Goal: Task Accomplishment & Management: Manage account settings

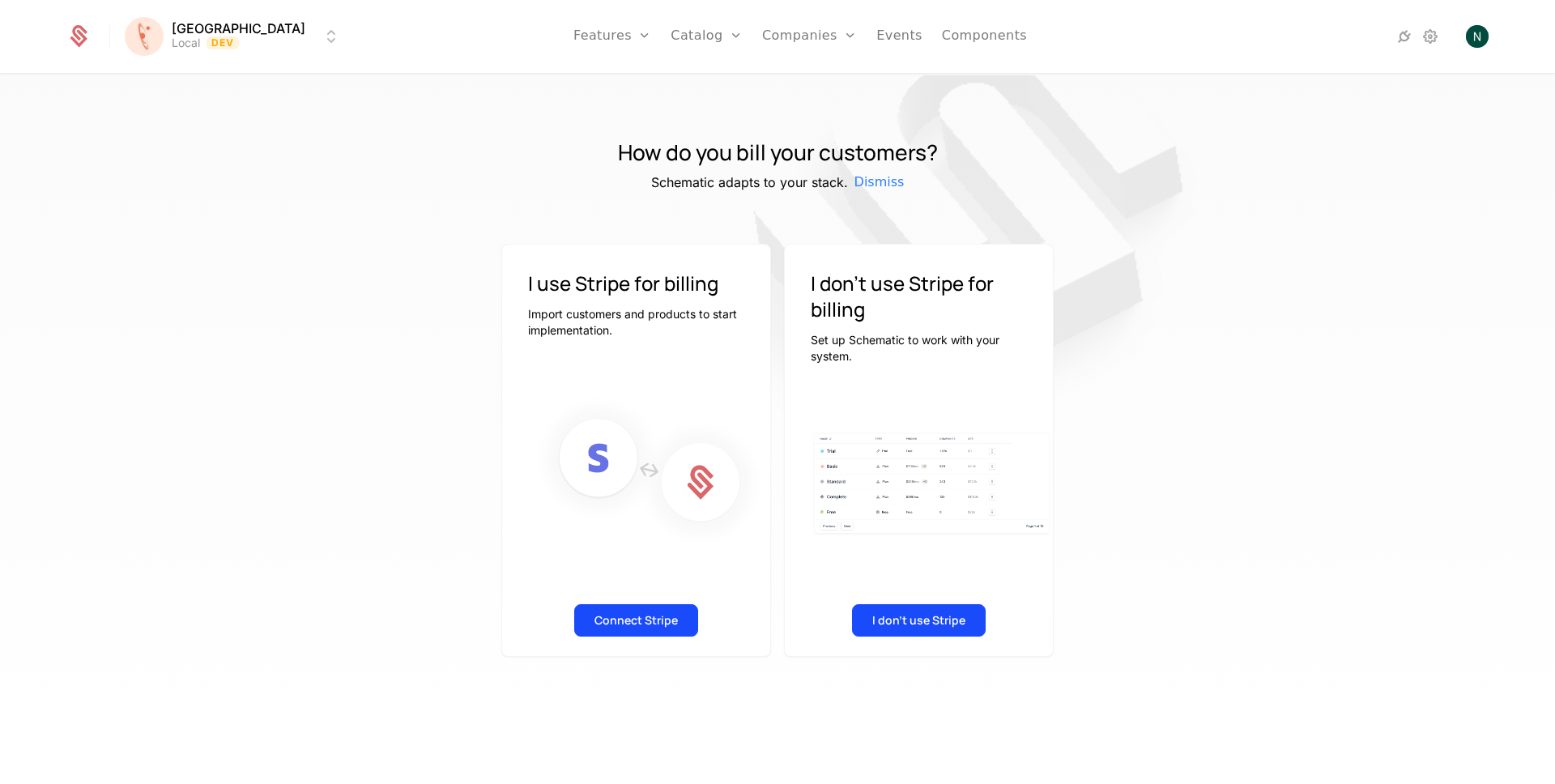
click at [217, 174] on div "How do you bill your customers? Schematic adapts to your stack. Dismiss I use S…" at bounding box center [778, 434] width 1555 height 719
click at [593, 106] on link "Flags" at bounding box center [630, 105] width 75 height 13
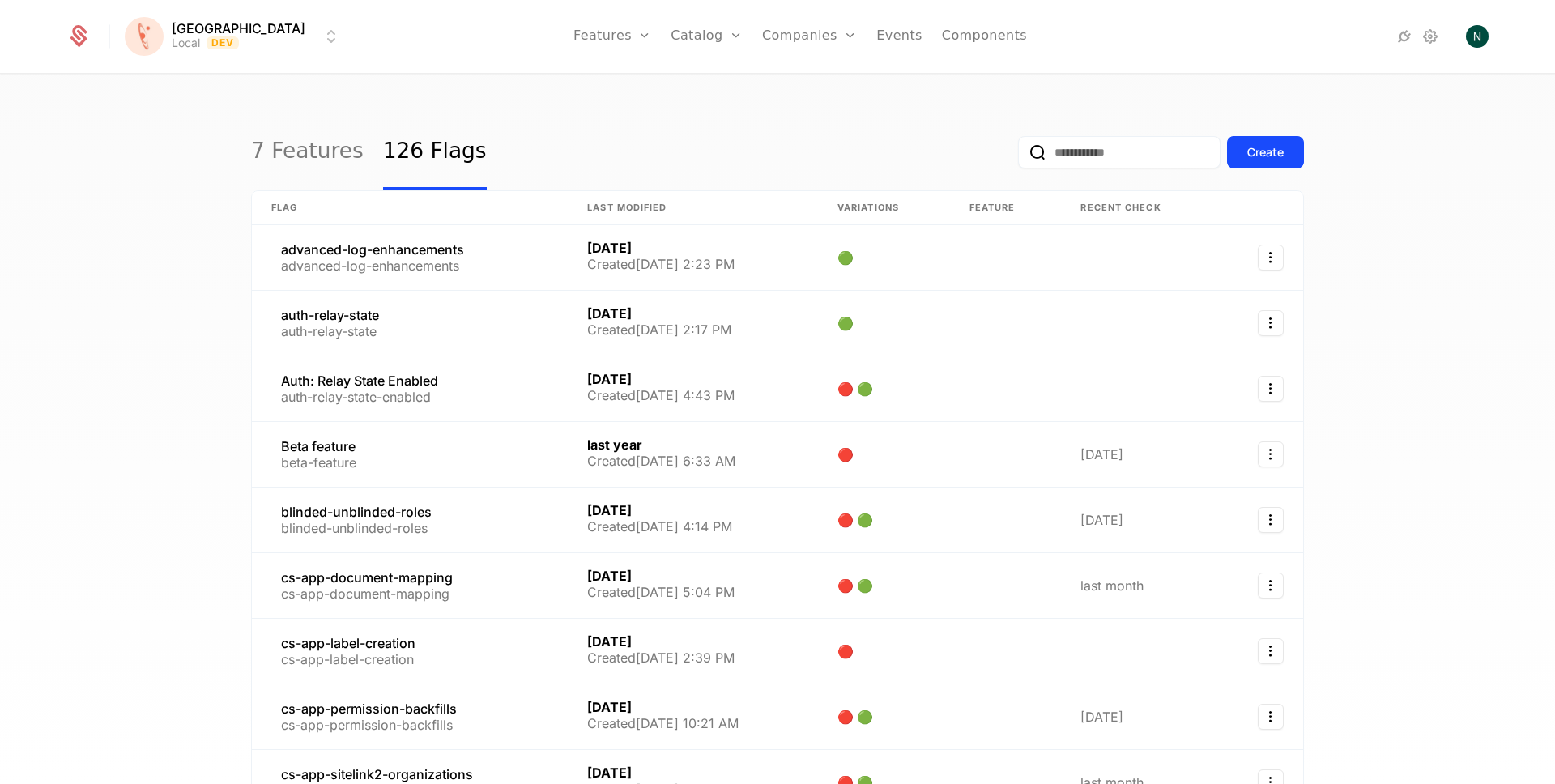
click at [1071, 157] on input "email" at bounding box center [1119, 152] width 202 height 32
type input "******"
click at [1018, 156] on button "submit" at bounding box center [1018, 156] width 0 height 0
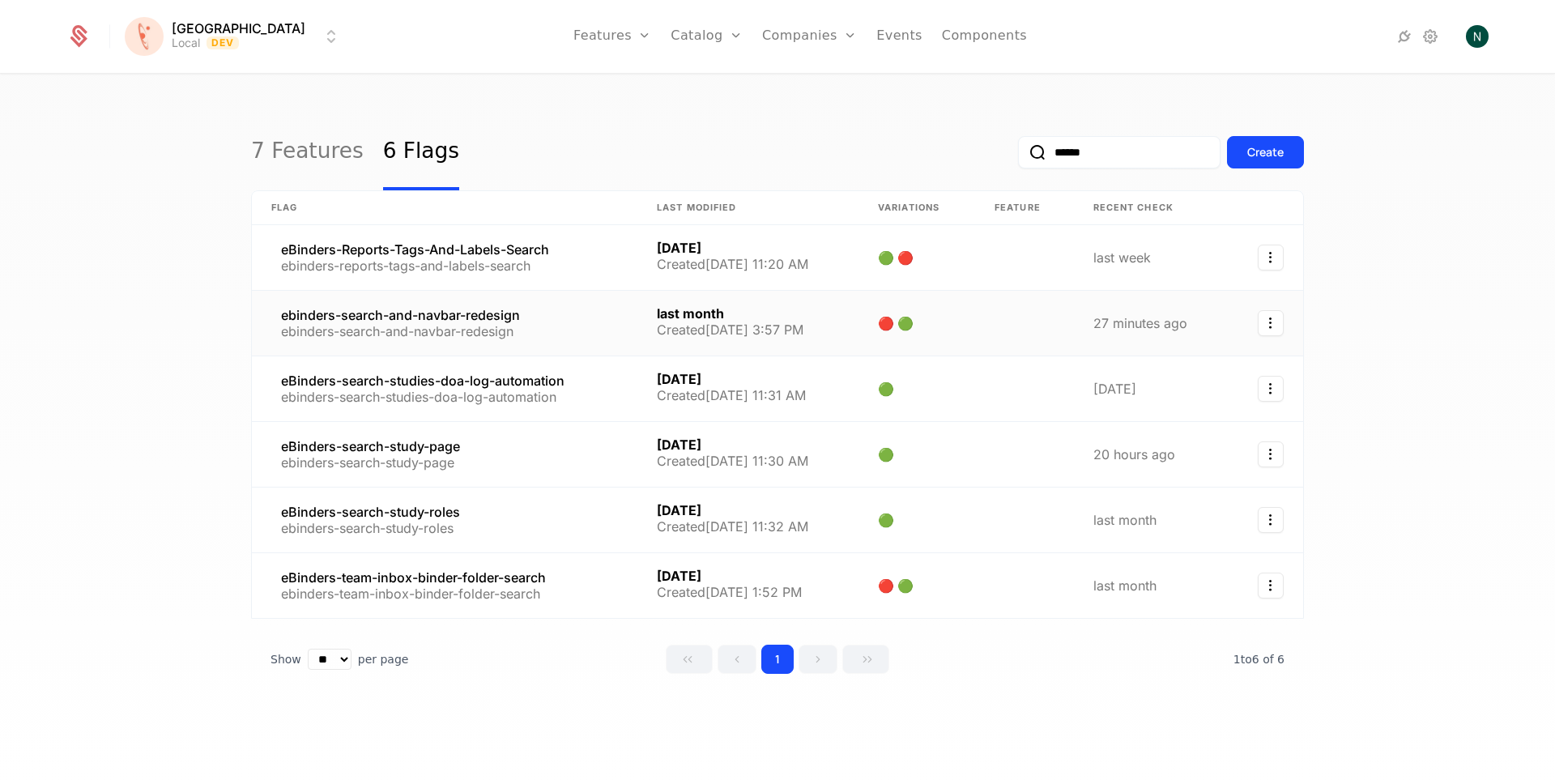
click at [396, 319] on link at bounding box center [444, 323] width 385 height 65
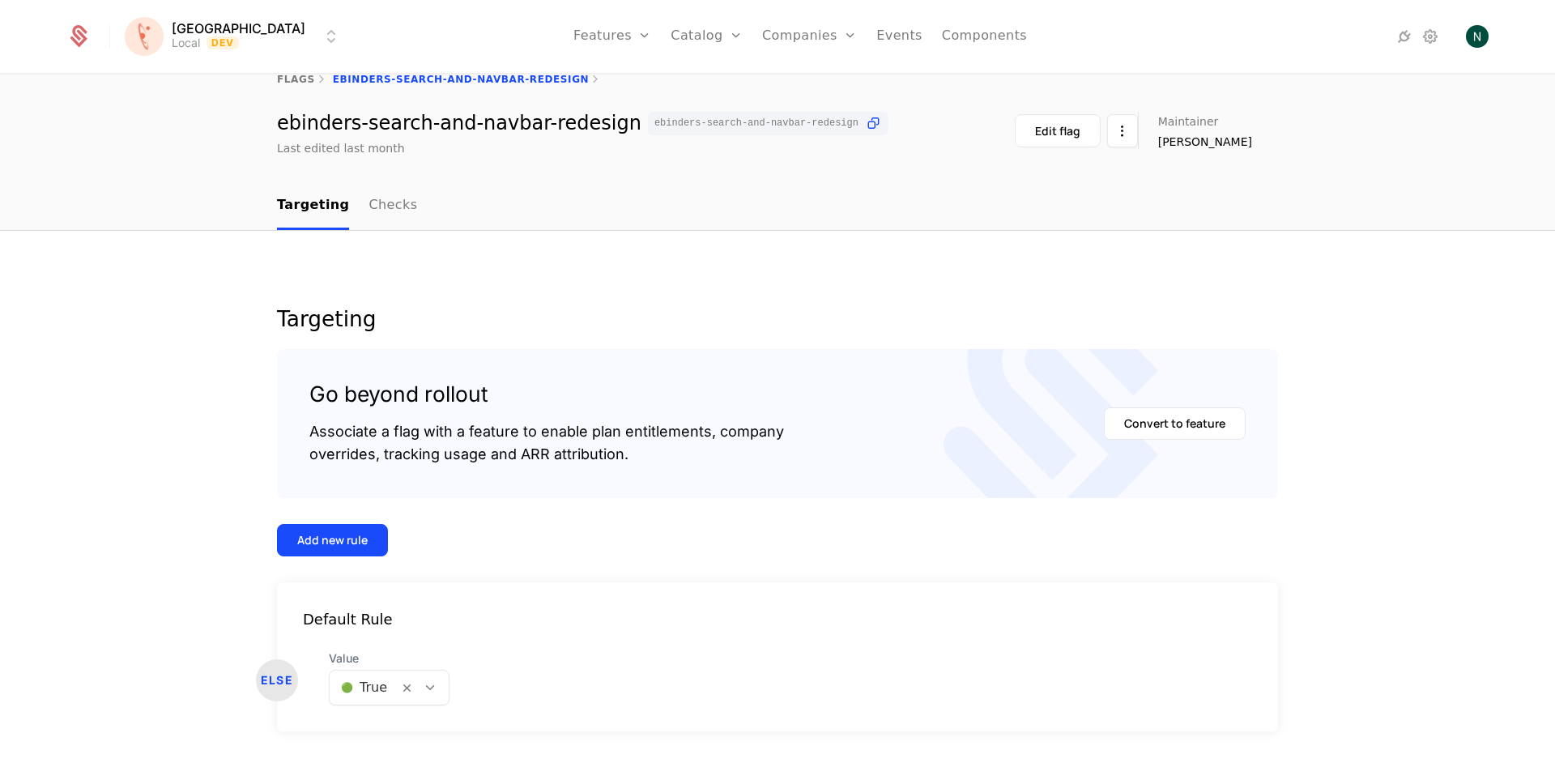
scroll to position [53, 0]
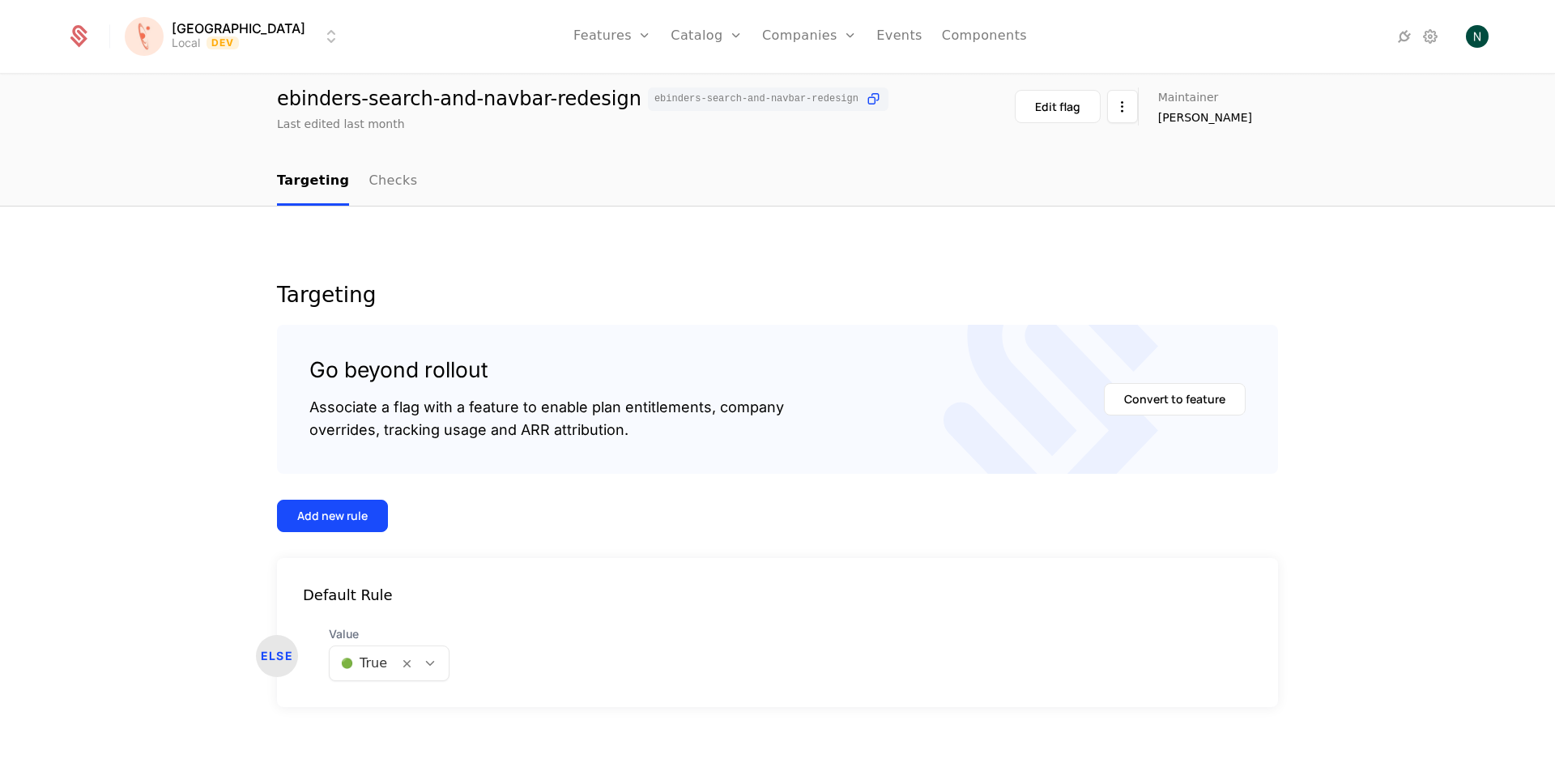
click at [351, 185] on ul "Targeting Checks" at bounding box center [346, 182] width 140 height 48
click at [369, 181] on link "Checks" at bounding box center [393, 182] width 49 height 48
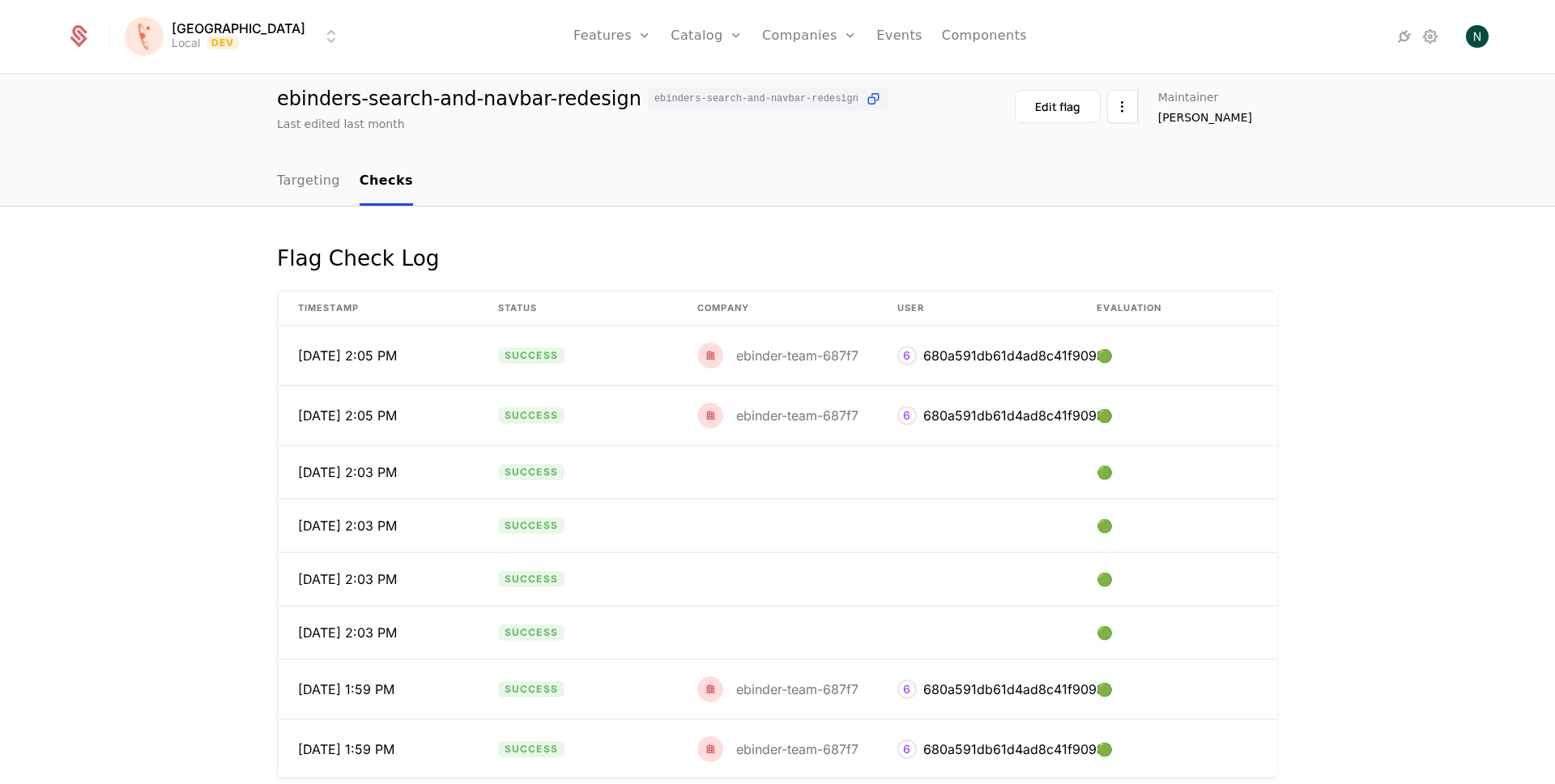
click at [312, 183] on link "Targeting" at bounding box center [308, 182] width 63 height 48
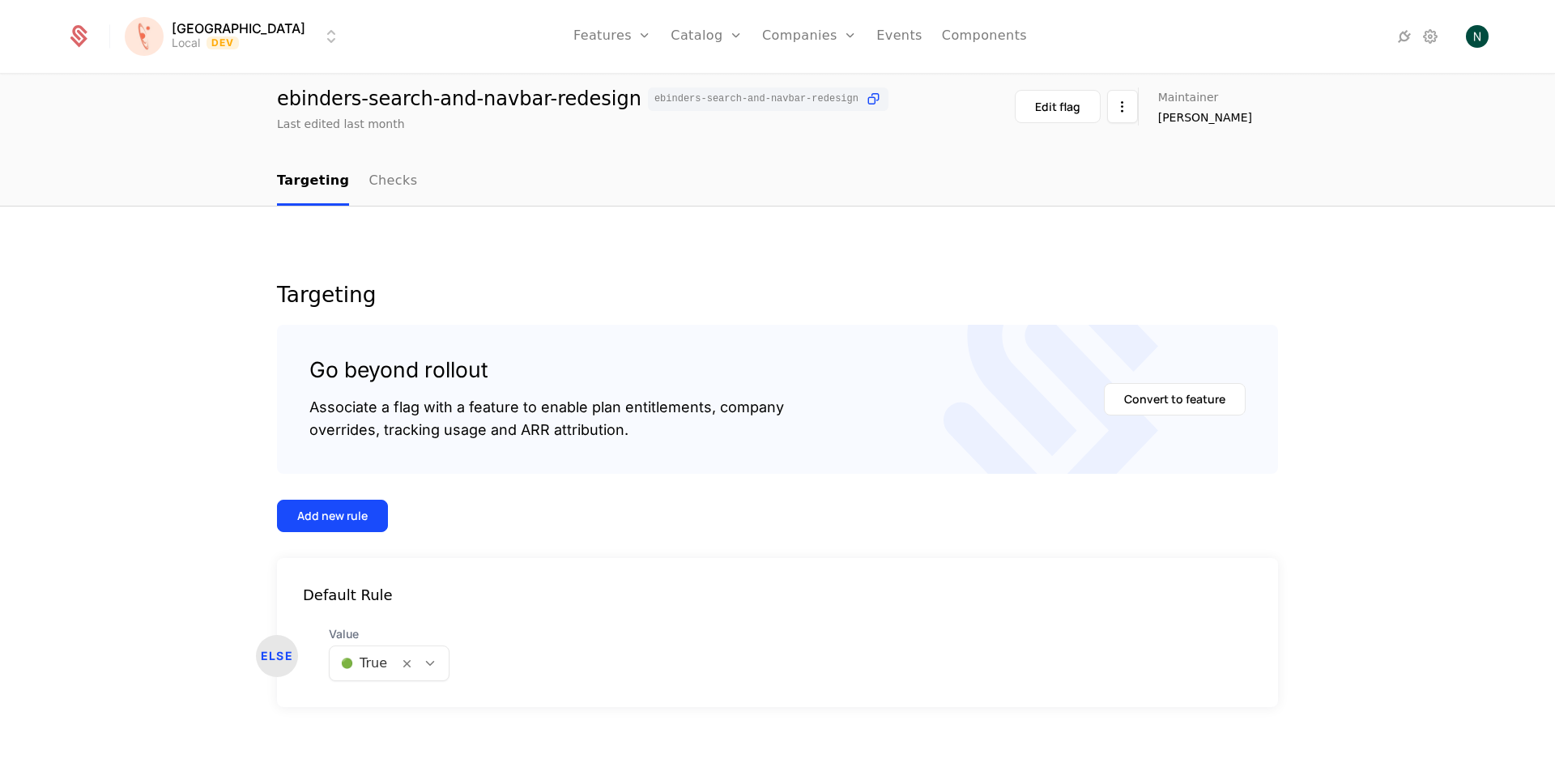
click at [349, 523] on button "Add new rule" at bounding box center [332, 515] width 111 height 32
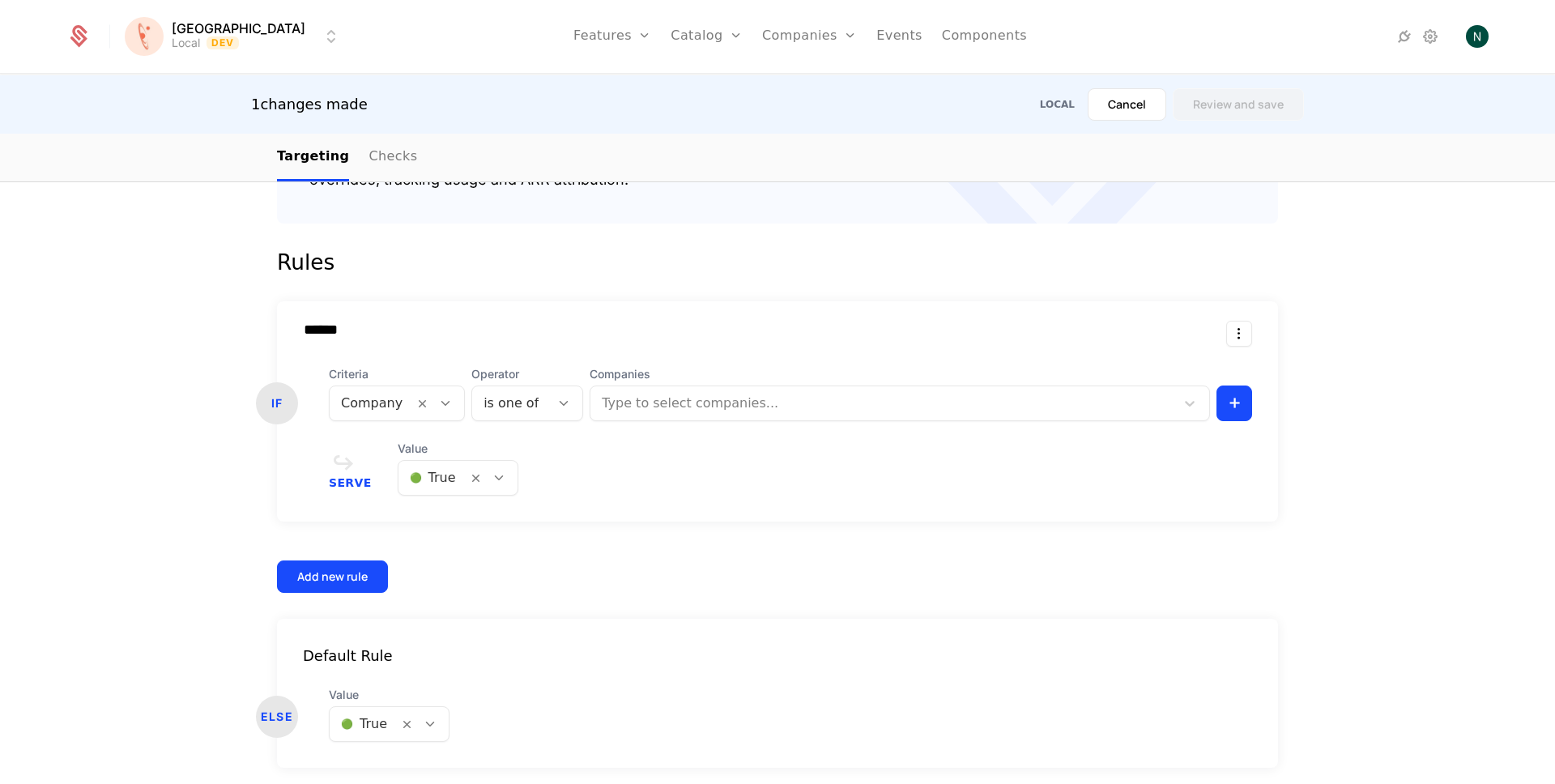
scroll to position [364, 0]
click at [1228, 332] on html "[PERSON_NAME] Local Dev Features Features Flags Catalog Plans Add Ons Credits C…" at bounding box center [778, 392] width 1555 height 784
click at [1189, 368] on div "Delete" at bounding box center [1165, 375] width 124 height 22
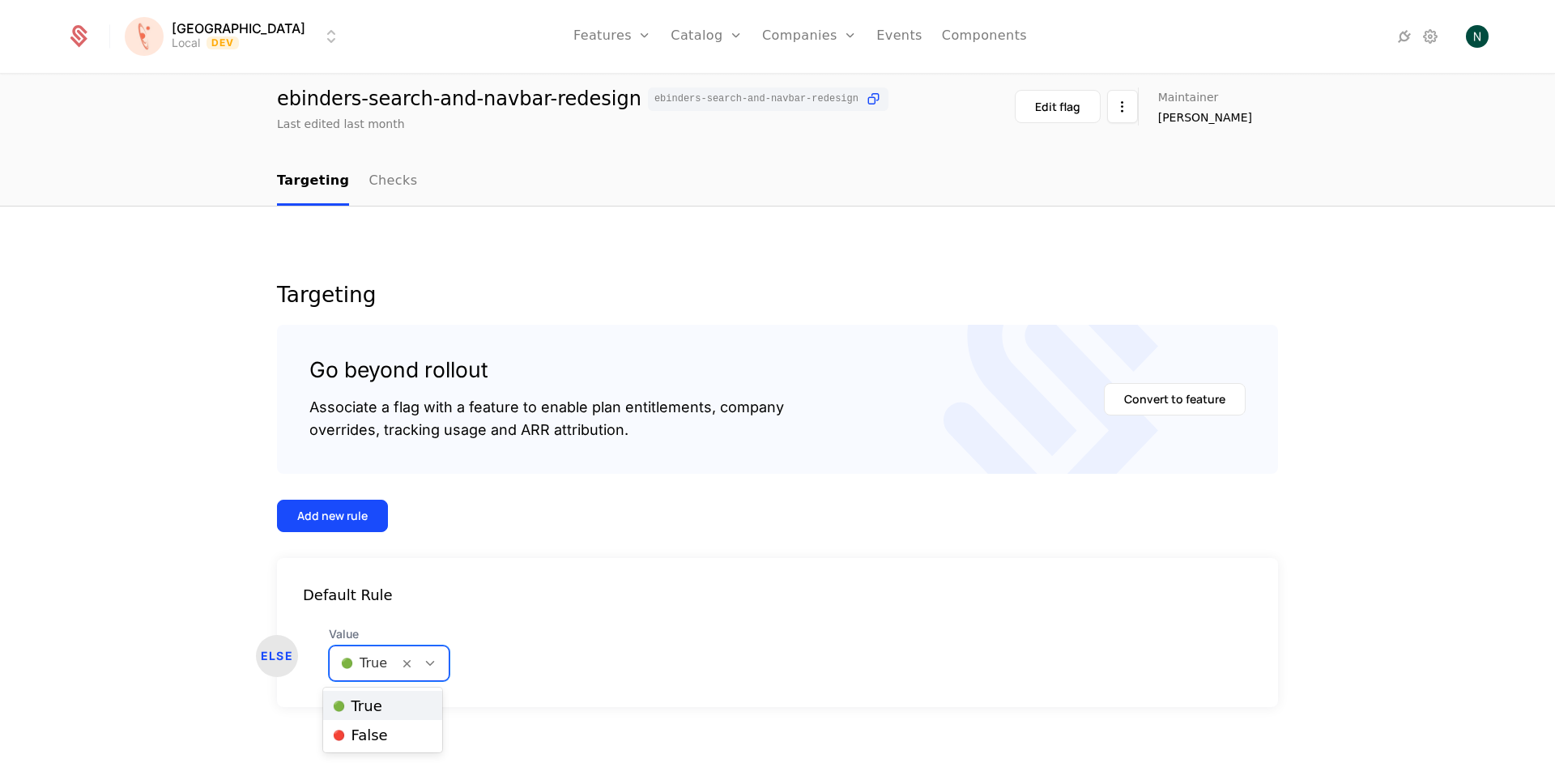
click at [423, 663] on icon at bounding box center [430, 664] width 15 height 15
click at [369, 736] on span "🔴 False" at bounding box center [361, 736] width 55 height 15
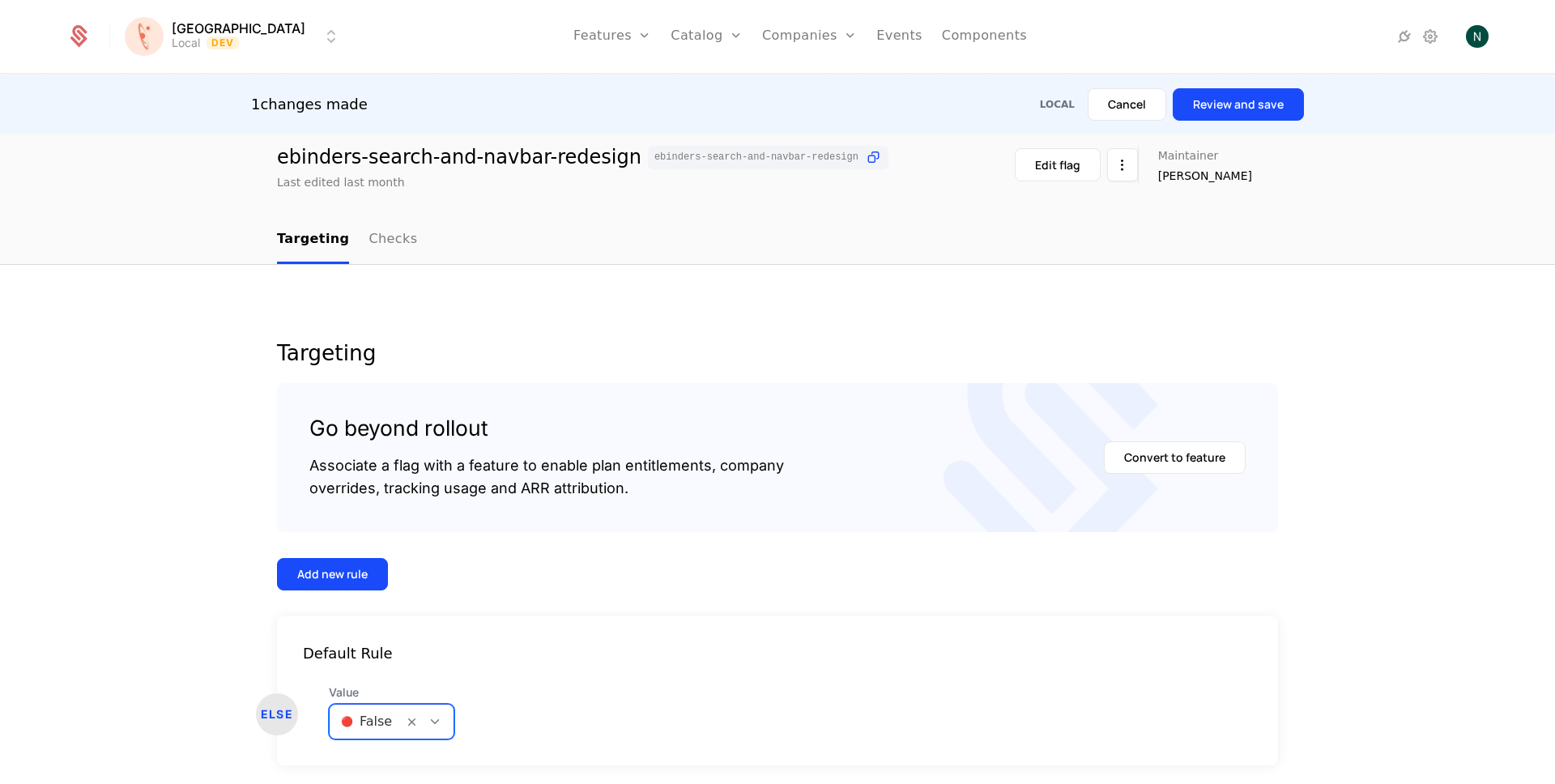
click at [1238, 100] on button "Review and save" at bounding box center [1238, 104] width 131 height 32
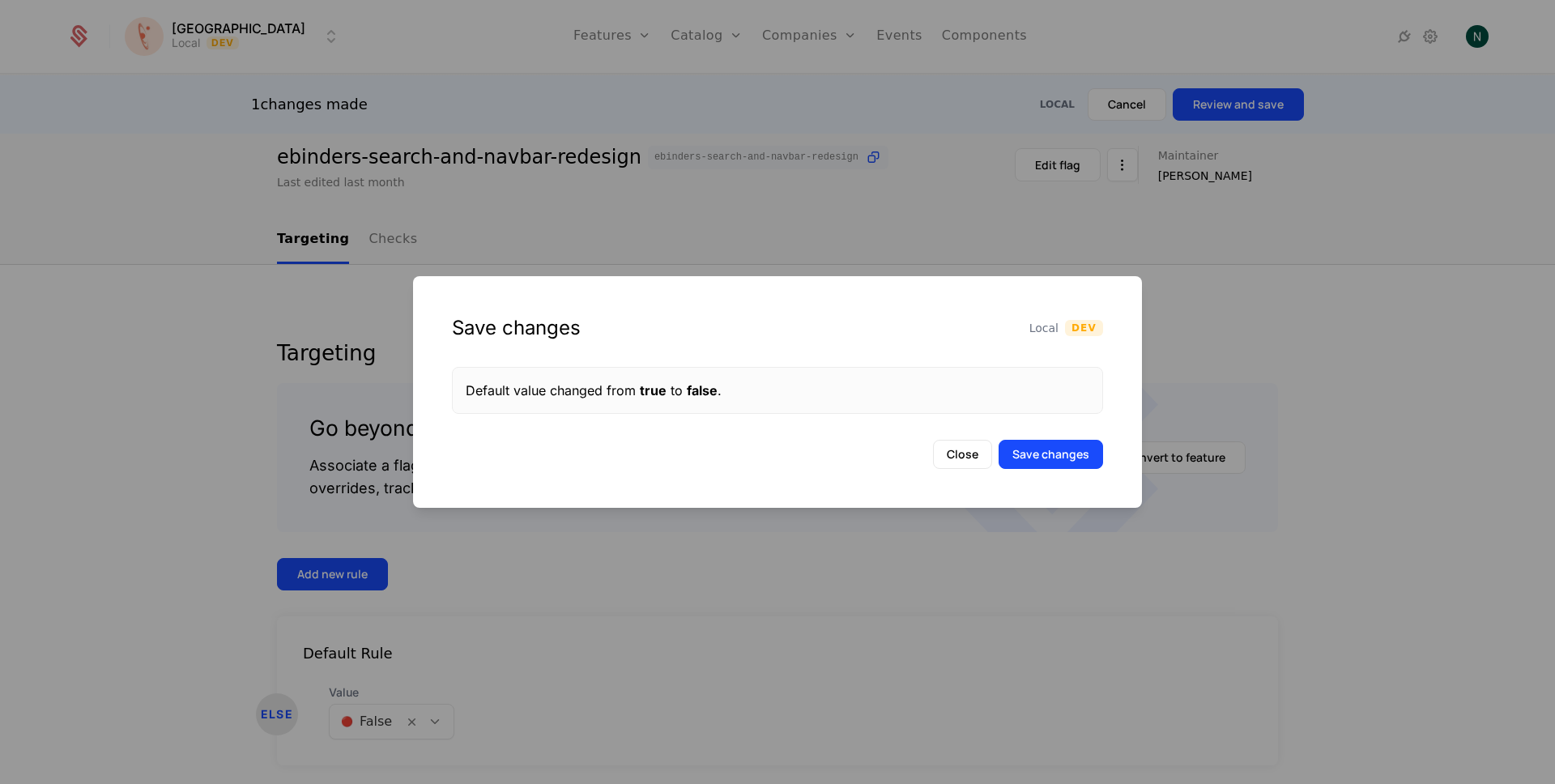
click at [1036, 460] on button "Save changes" at bounding box center [1051, 454] width 104 height 29
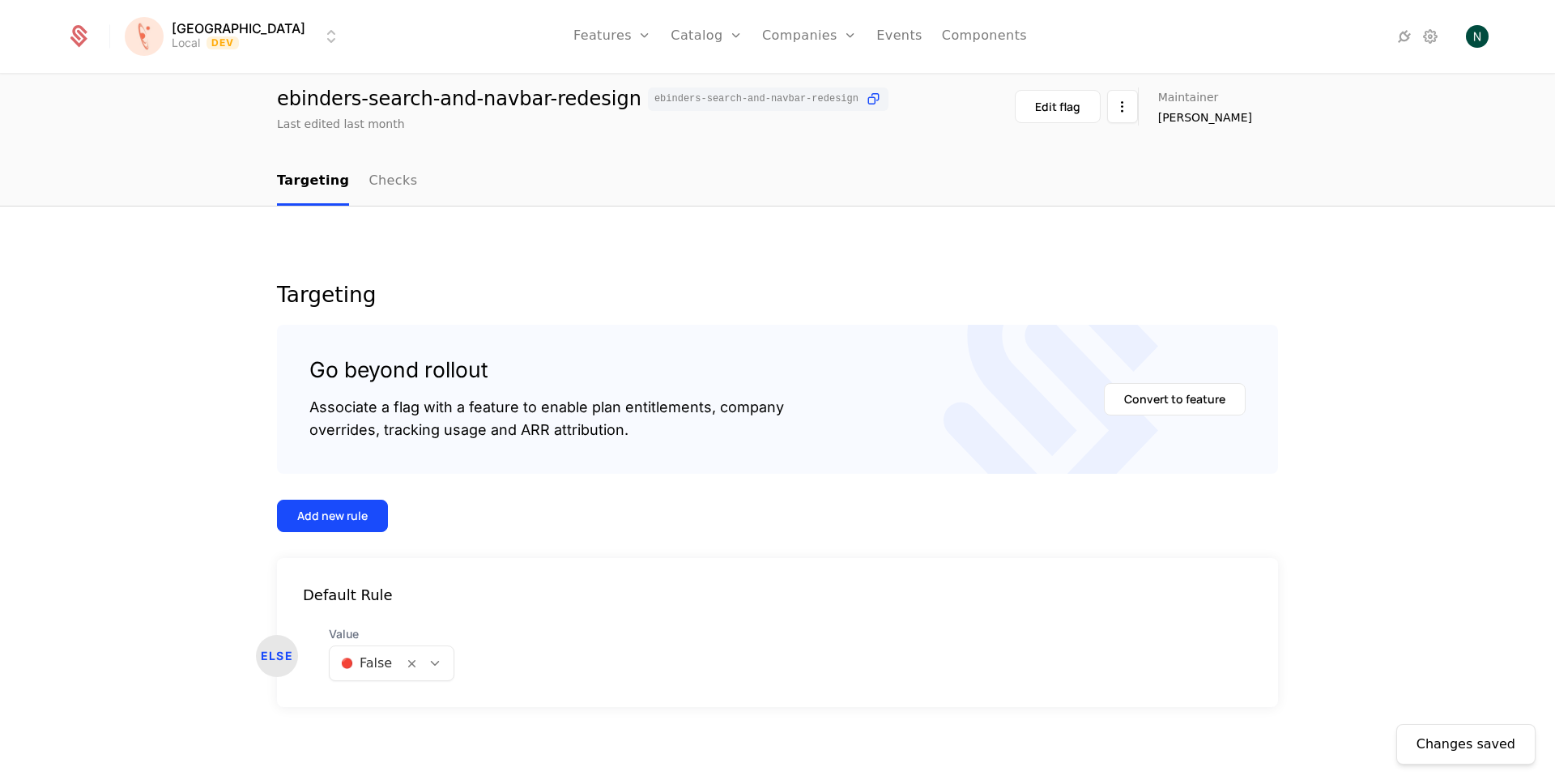
click at [487, 94] on div "ebinders-search-and-navbar-redesign ebinders-search-and-navbar-redesign" at bounding box center [583, 99] width 612 height 23
copy div "ebinders-search-and-navbar-redesign"
click at [399, 104] on div "ebinders-search-and-navbar-redesign ebinders-search-and-navbar-redesign" at bounding box center [583, 99] width 612 height 23
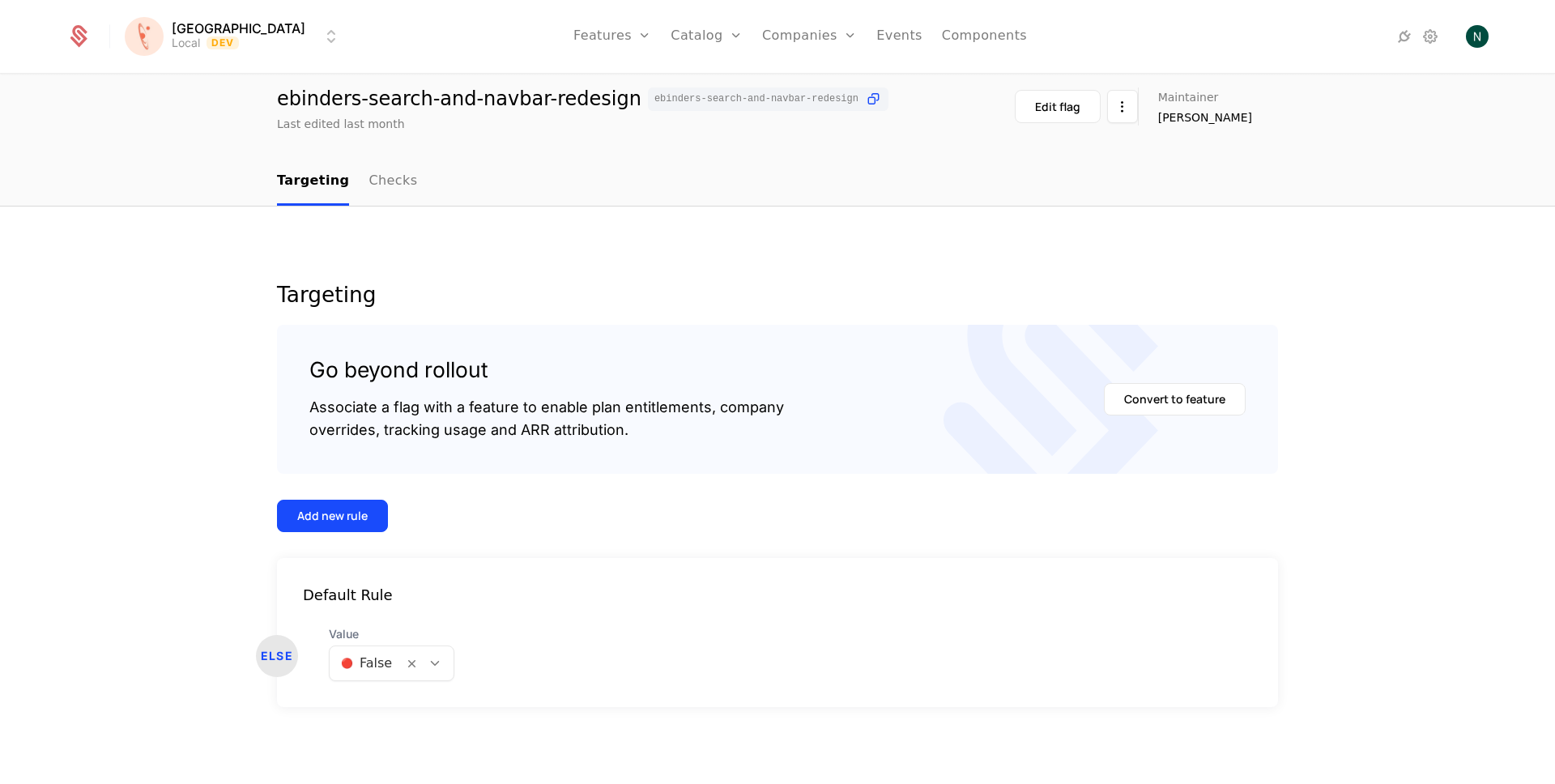
click at [247, 41] on html "[PERSON_NAME] Local Dev Features Features Flags Catalog Plans Add Ons Credits C…" at bounding box center [778, 392] width 1555 height 784
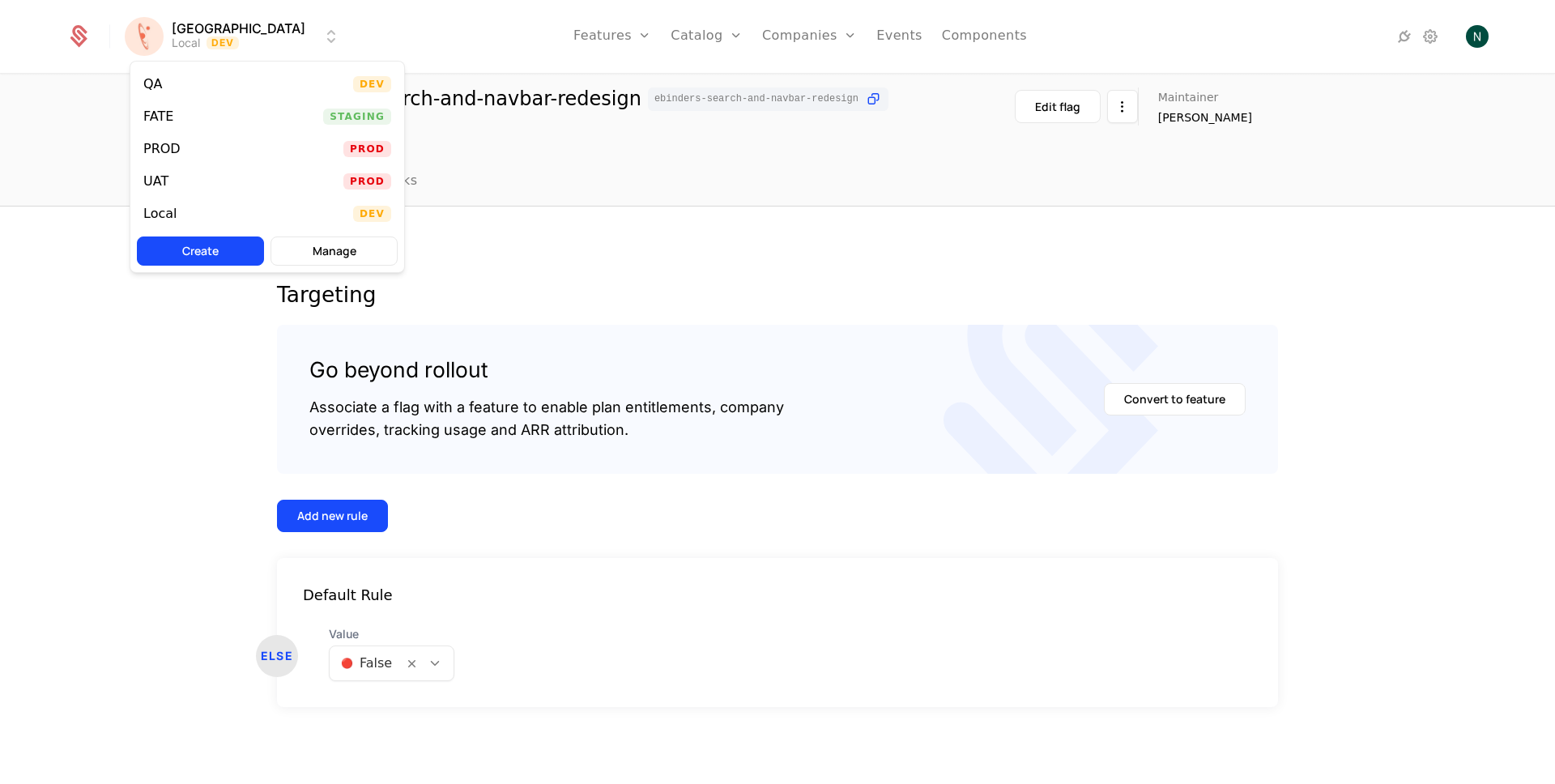
click at [216, 80] on div "QA Dev" at bounding box center [267, 84] width 274 height 32
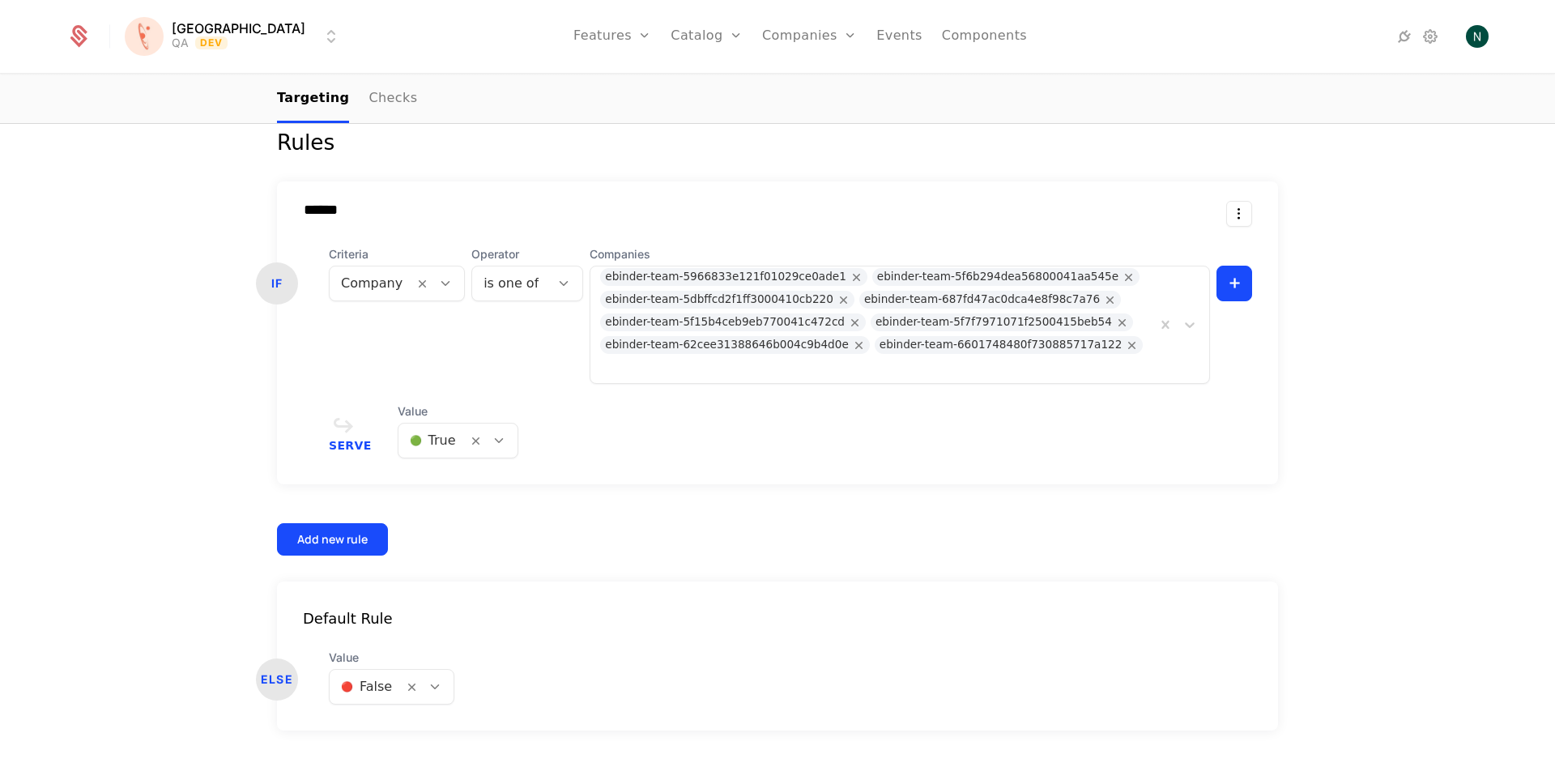
scroll to position [423, 0]
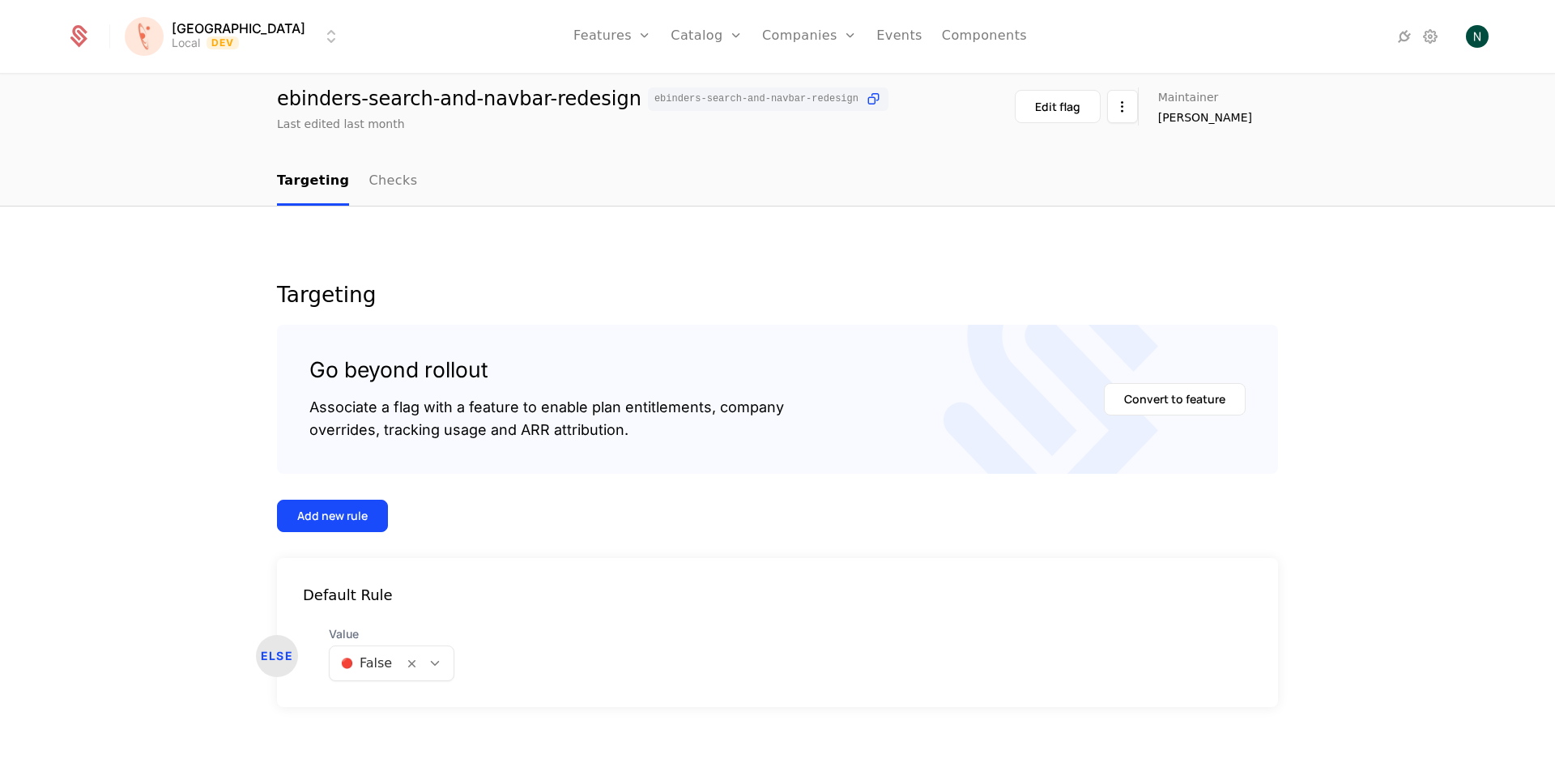
scroll to position [53, 0]
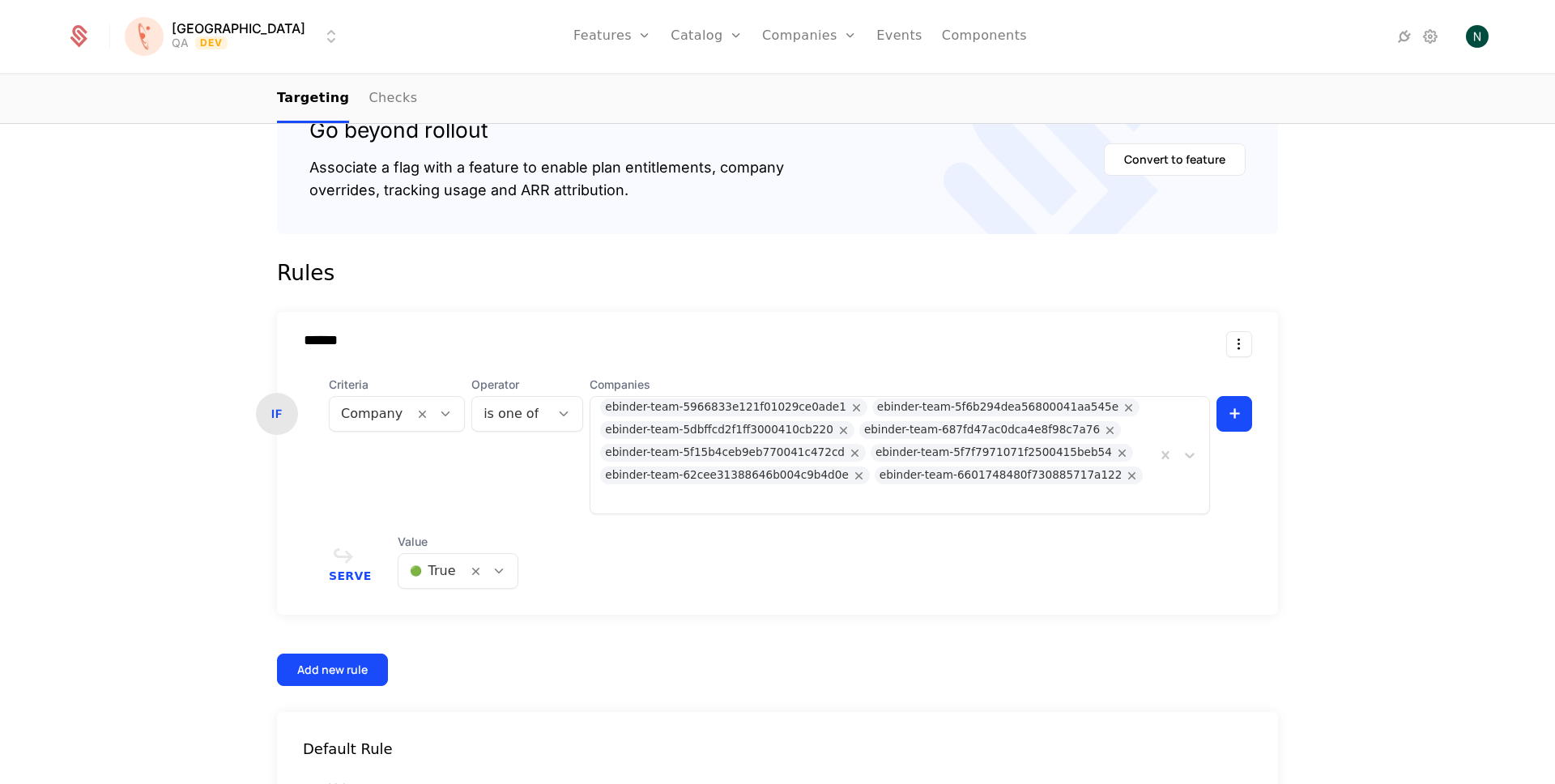
scroll to position [305, 0]
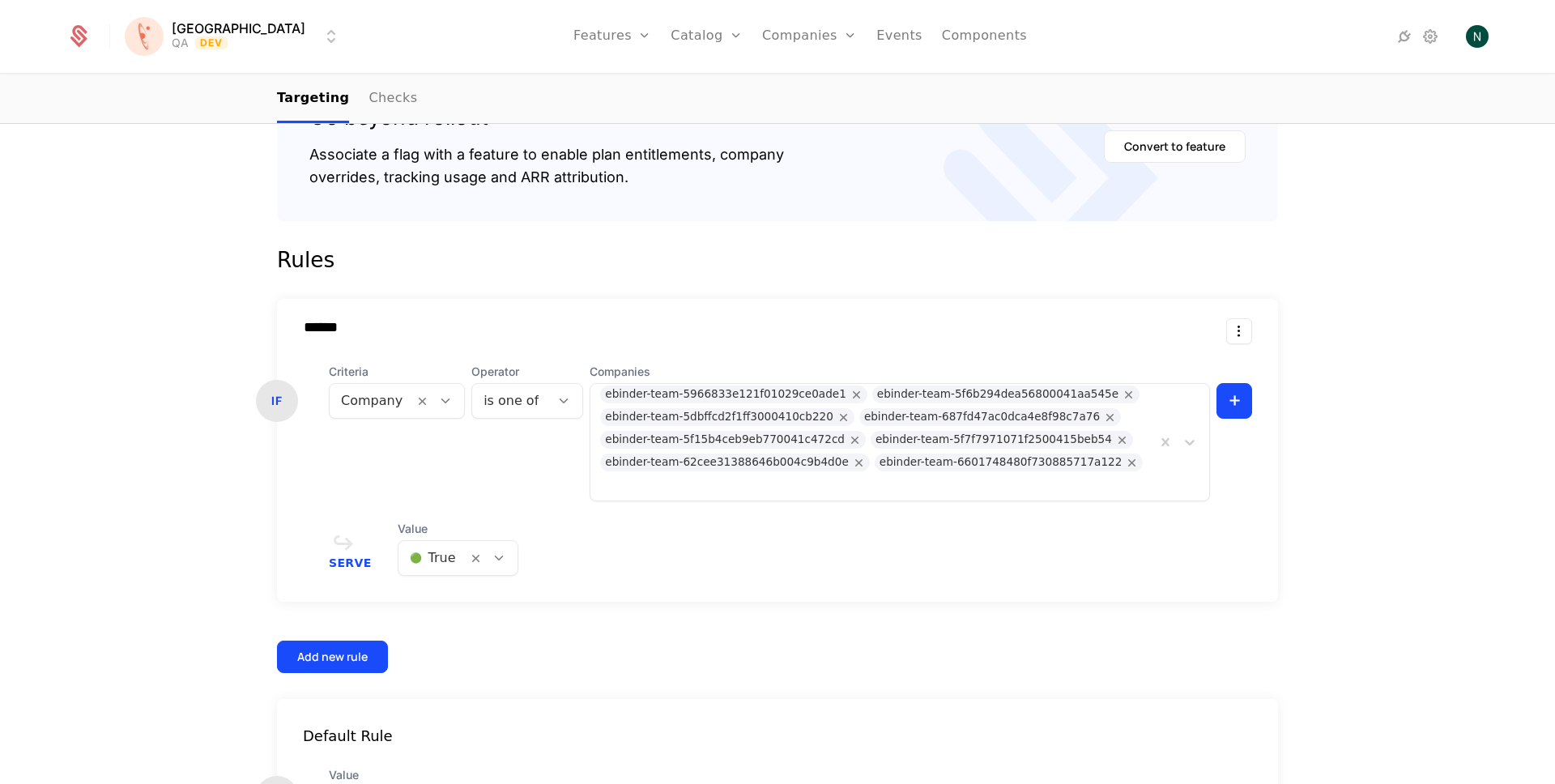
click at [80, 265] on div "Targeting Go beyond rollout Associate a flag with a feature to enable plan enti…" at bounding box center [778, 439] width 1555 height 972
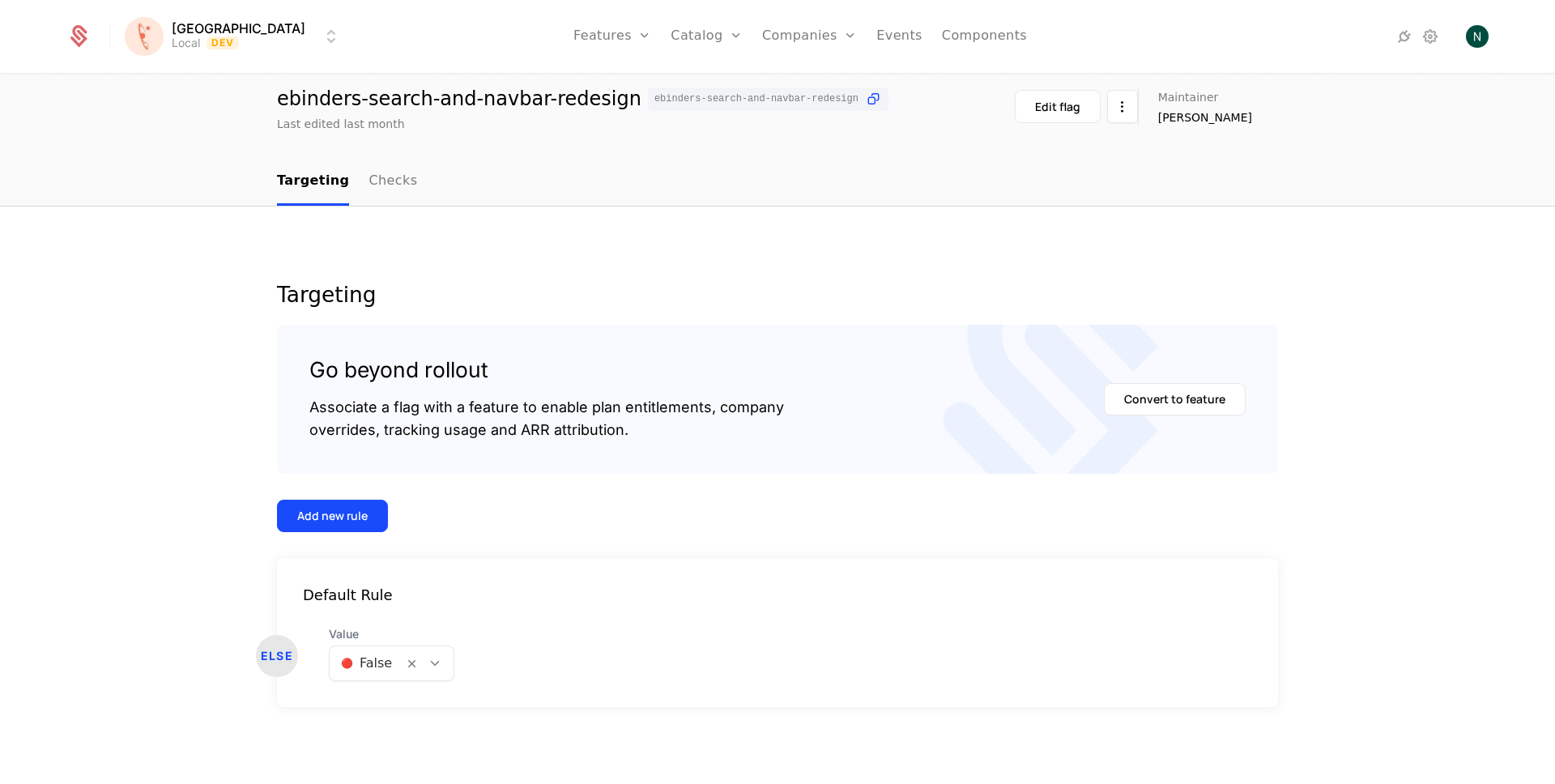
click at [298, 518] on div "Add new rule" at bounding box center [332, 516] width 70 height 17
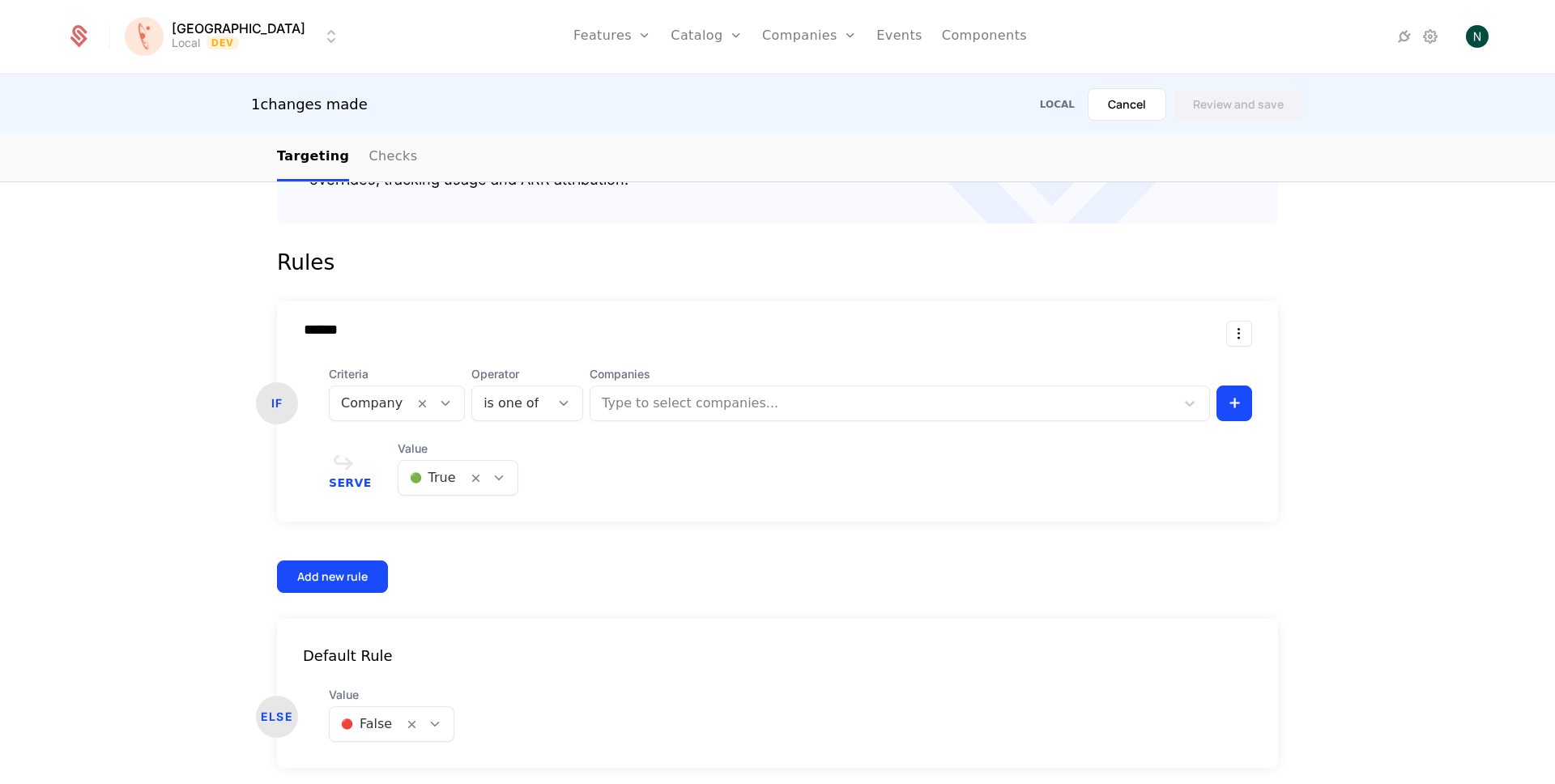
scroll to position [364, 0]
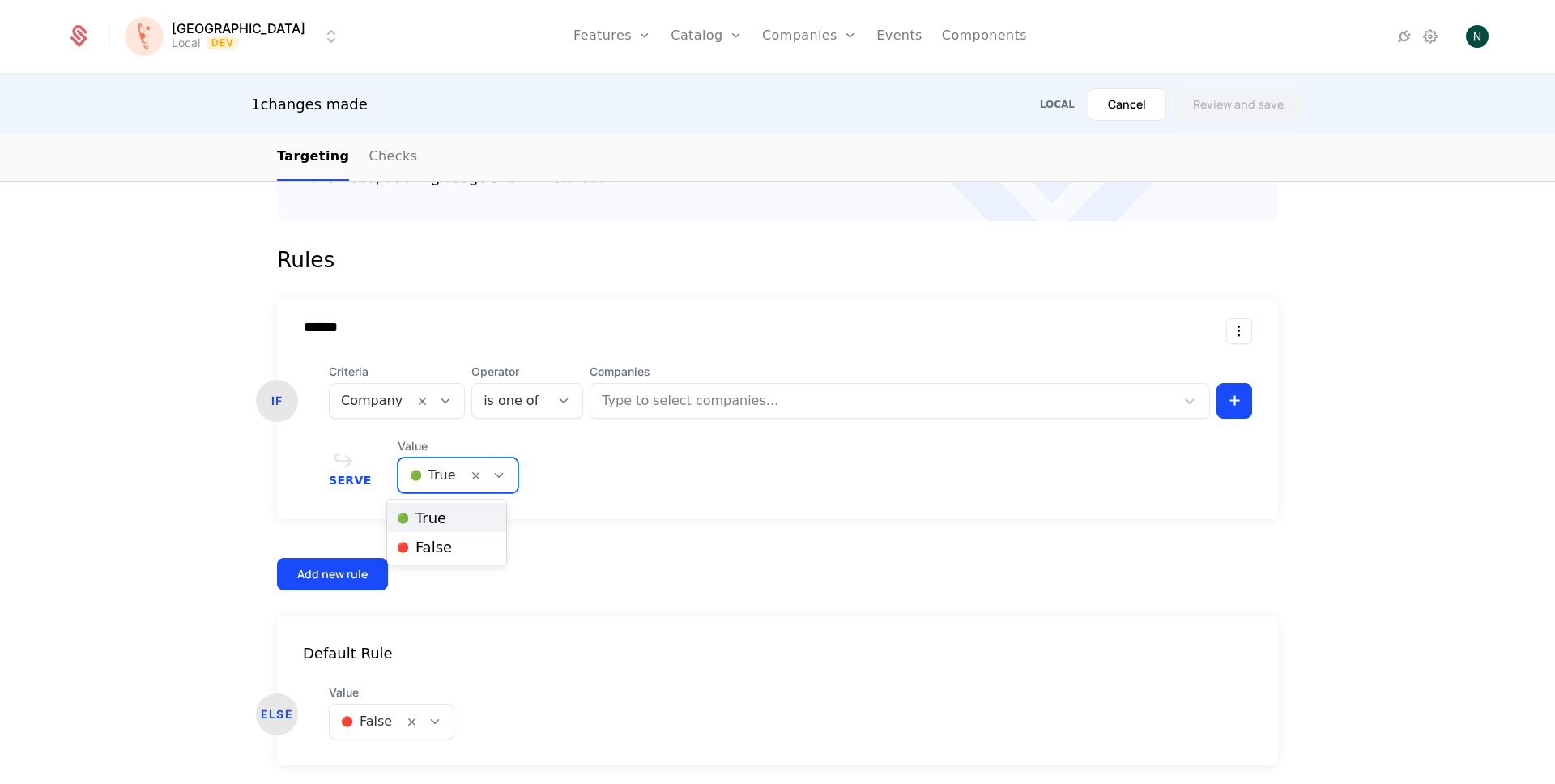
click at [414, 478] on div at bounding box center [433, 475] width 46 height 22
click at [429, 540] on span "🔴 False" at bounding box center [424, 548] width 55 height 15
click at [430, 549] on div "****** IF Criteria Company Operator is one of Companies Type to select companie…" at bounding box center [778, 445] width 1001 height 292
click at [364, 724] on body "[PERSON_NAME] Local Dev Features Features Flags Catalog Plans Add Ons Credits C…" at bounding box center [778, 392] width 1555 height 784
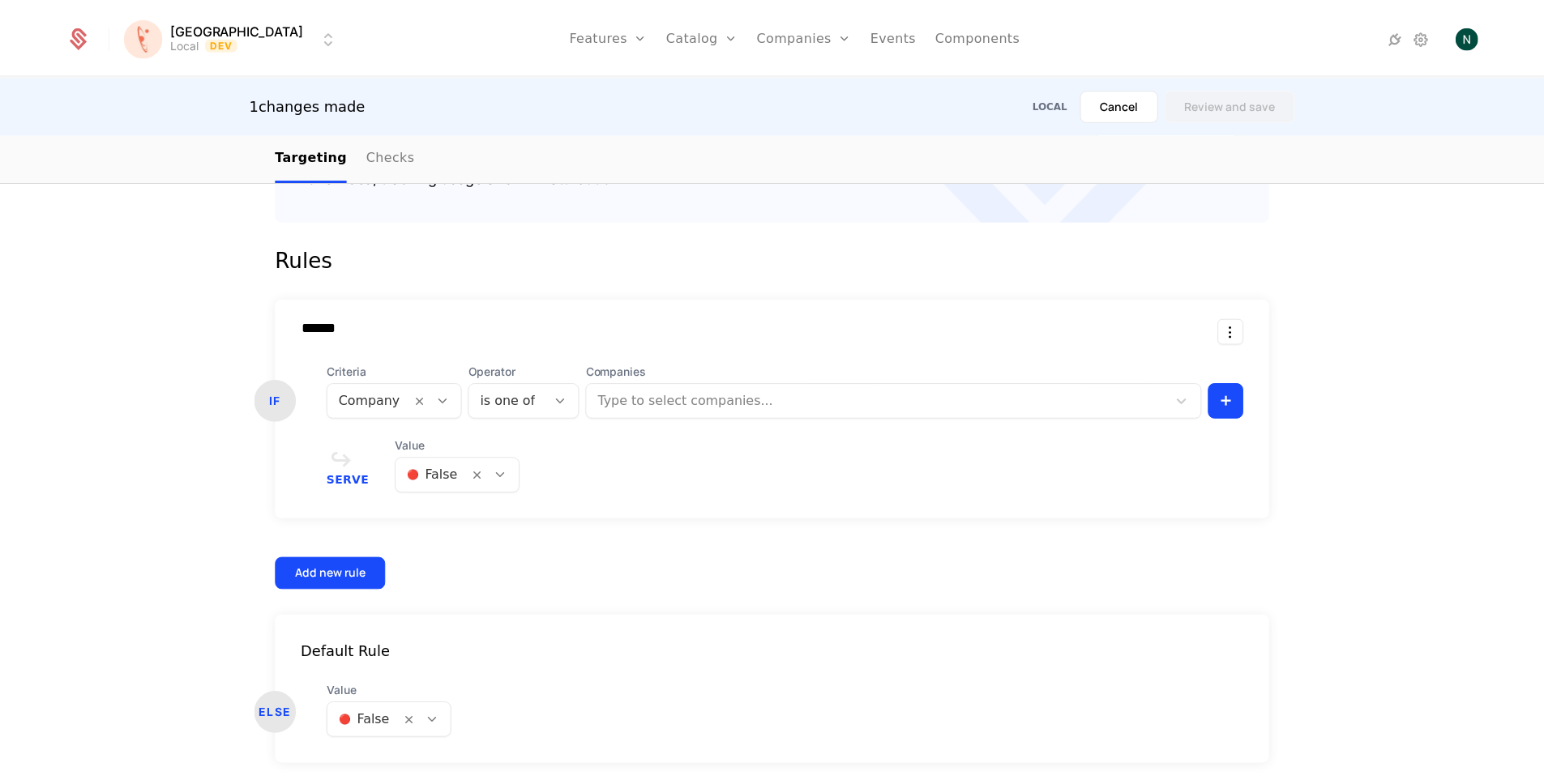
scroll to position [27, 0]
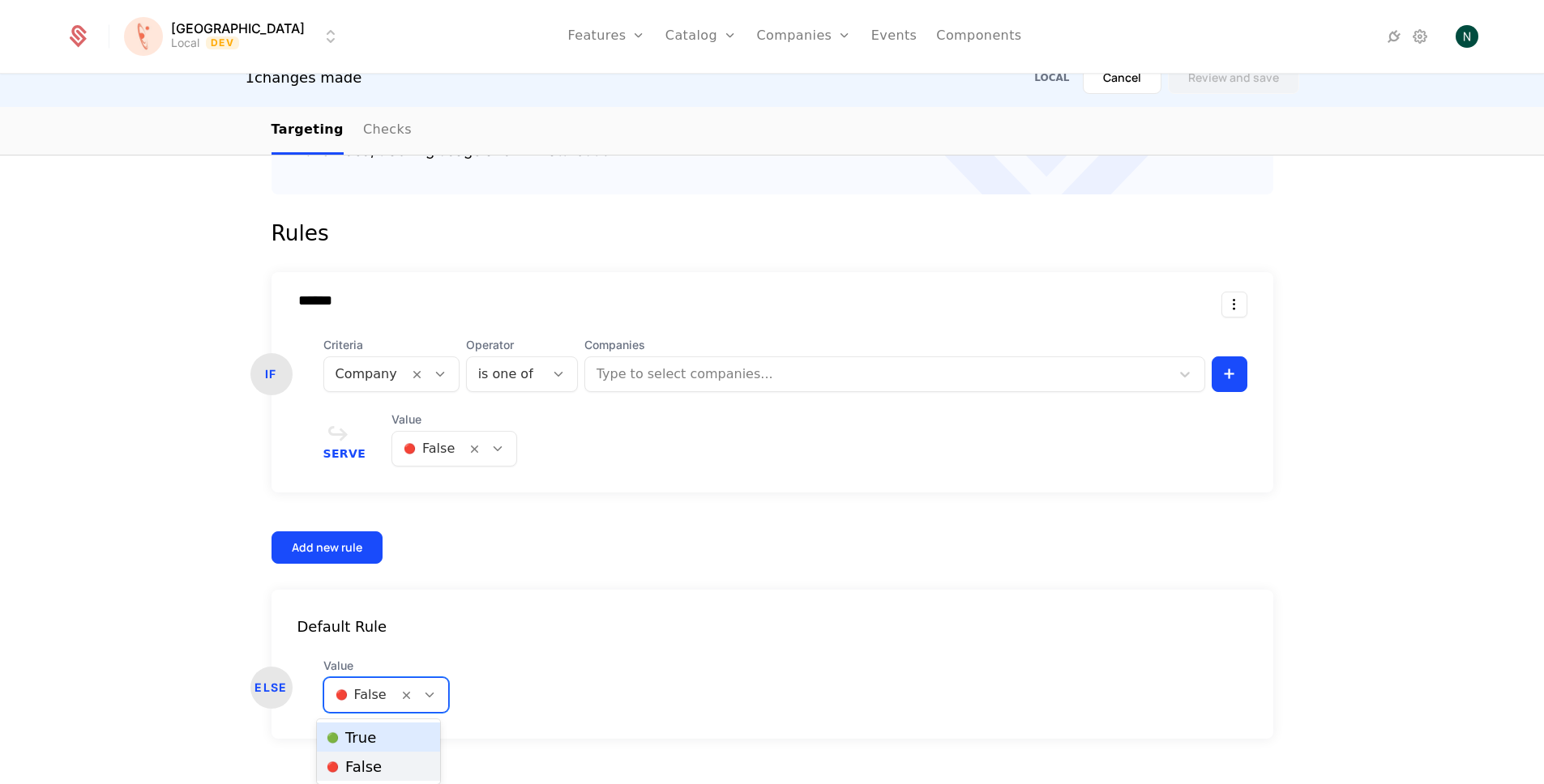
click at [357, 738] on span "🟢 True" at bounding box center [352, 738] width 50 height 15
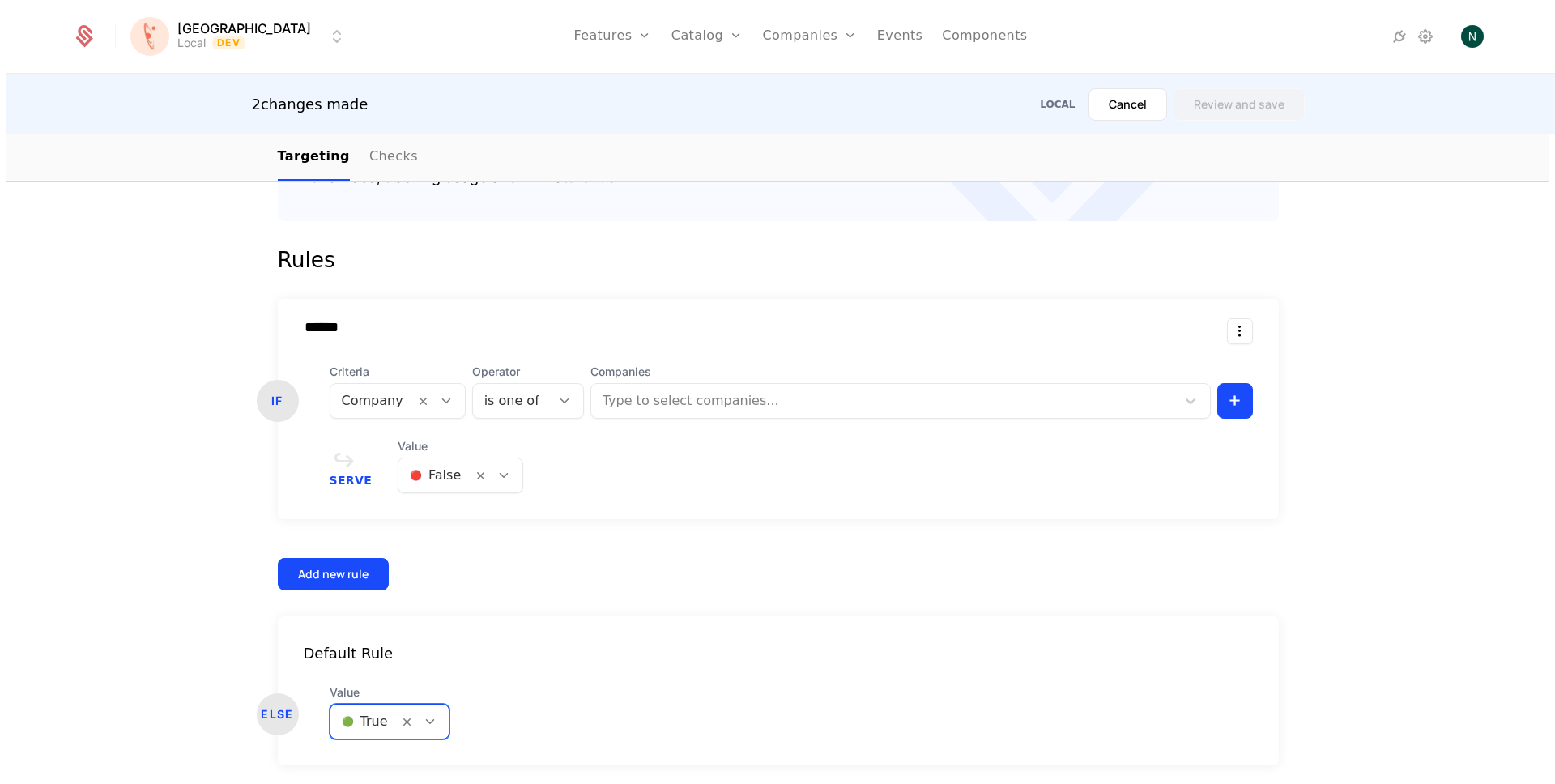
scroll to position [0, 0]
click at [143, 620] on div "Targeting Go beyond rollout Associate a flag with a feature to enable plan enti…" at bounding box center [778, 398] width 1555 height 889
click at [688, 399] on div at bounding box center [883, 400] width 565 height 22
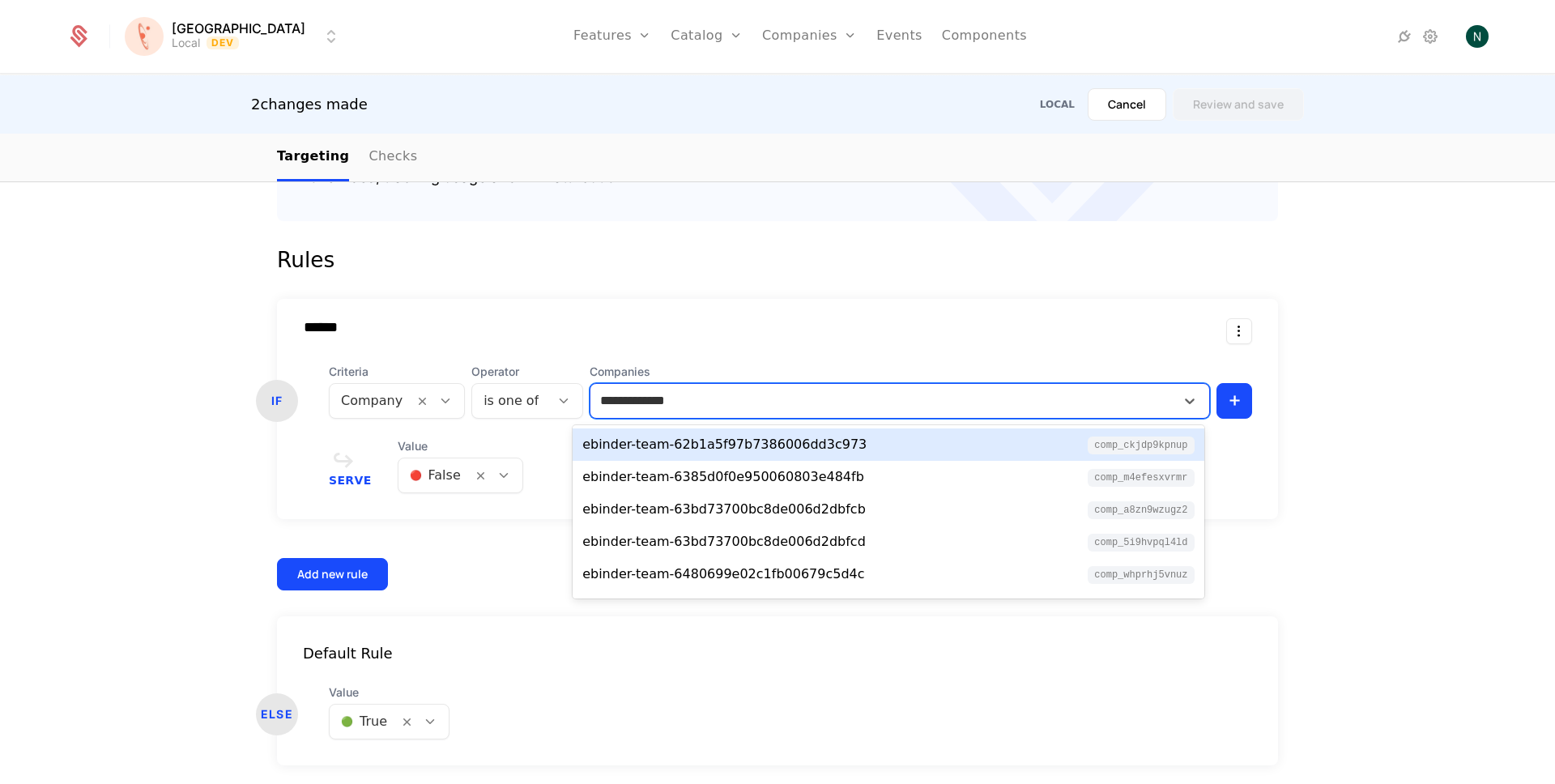
type input "**********"
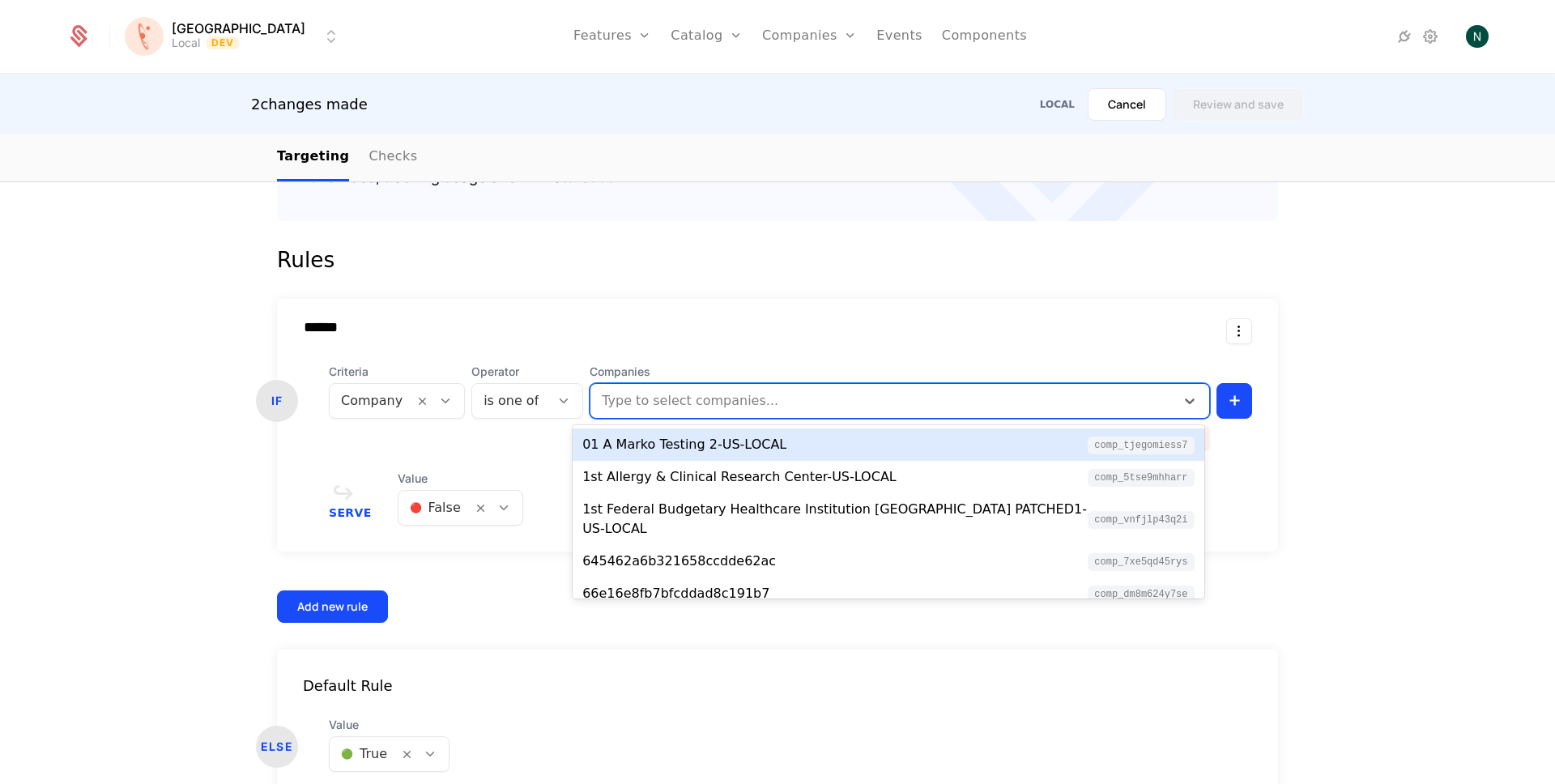
click at [704, 392] on div at bounding box center [883, 400] width 565 height 22
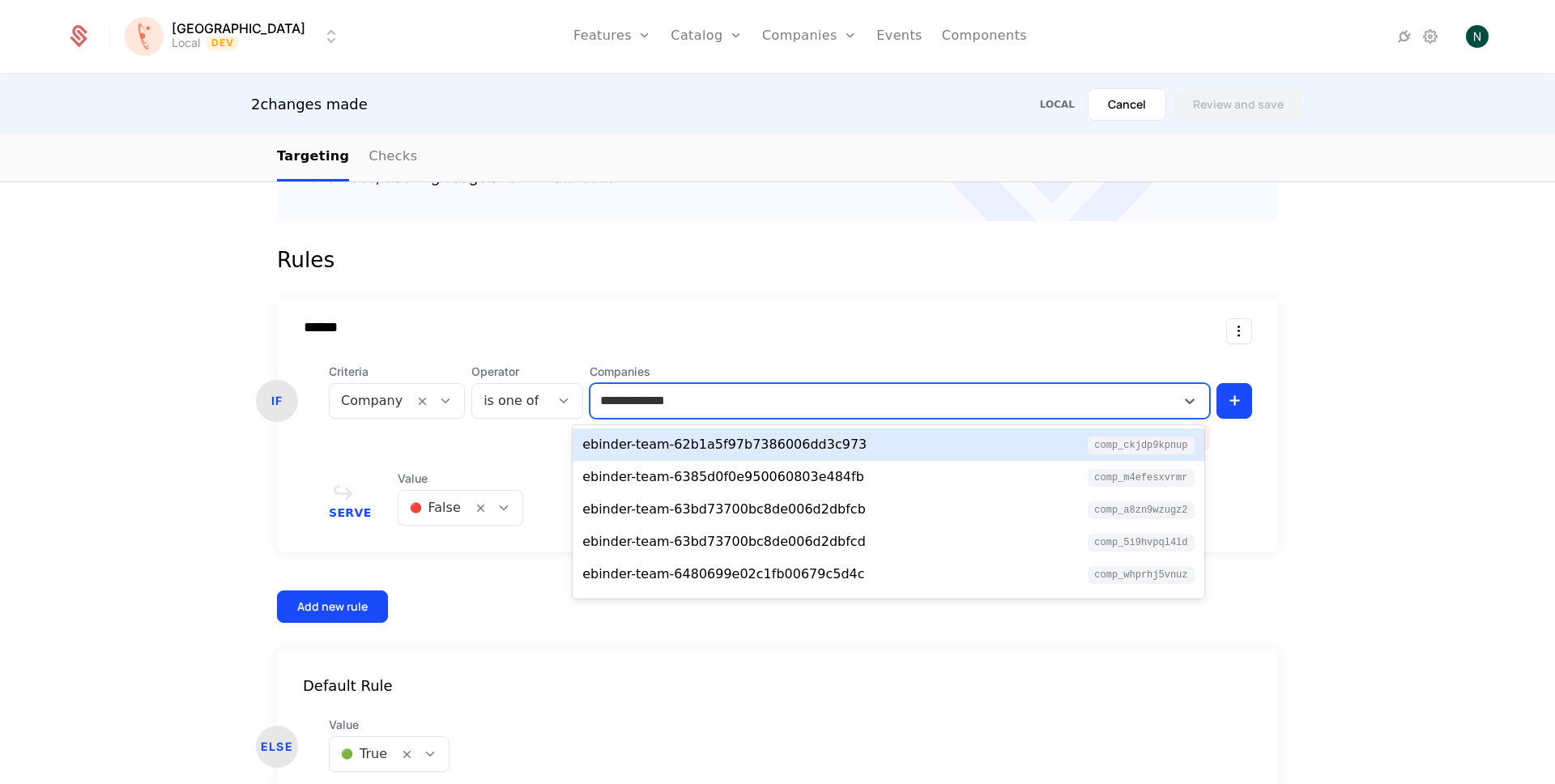
paste input "**********"
type input "**********"
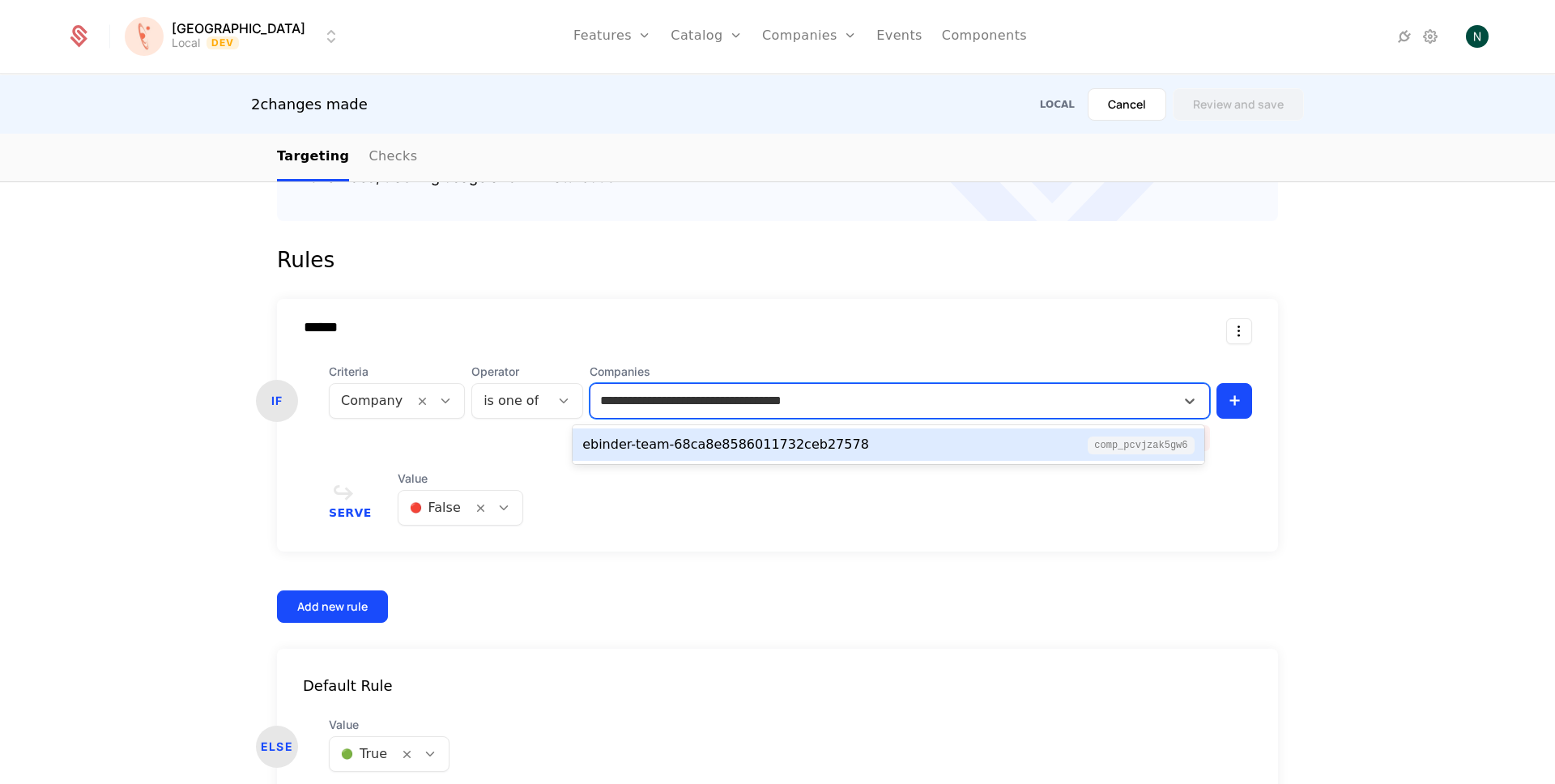
click at [787, 452] on div "ebinder-team-68ca8e8586011732ceb27578" at bounding box center [726, 444] width 287 height 19
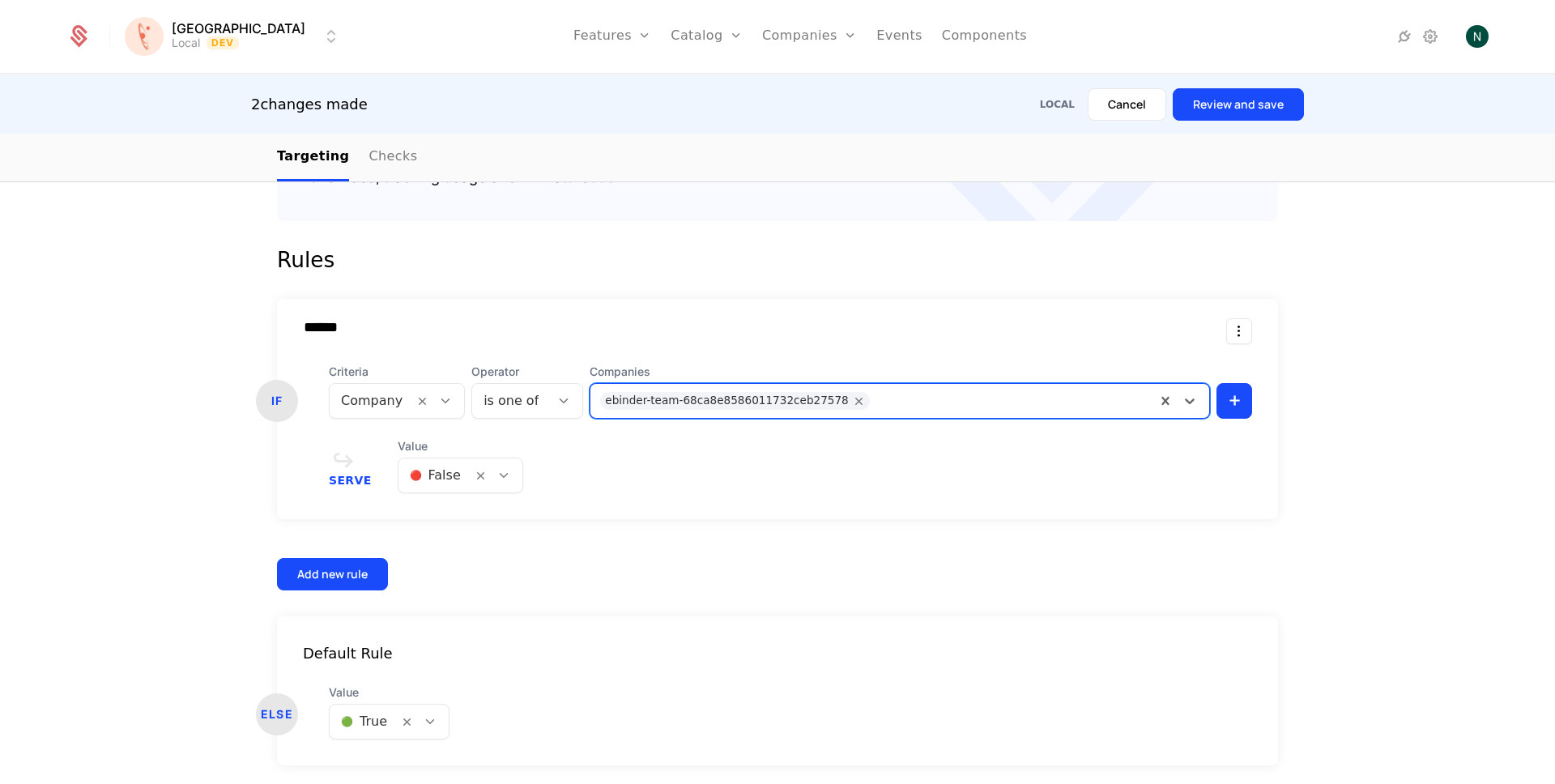
click at [1247, 99] on button "Review and save" at bounding box center [1238, 104] width 131 height 32
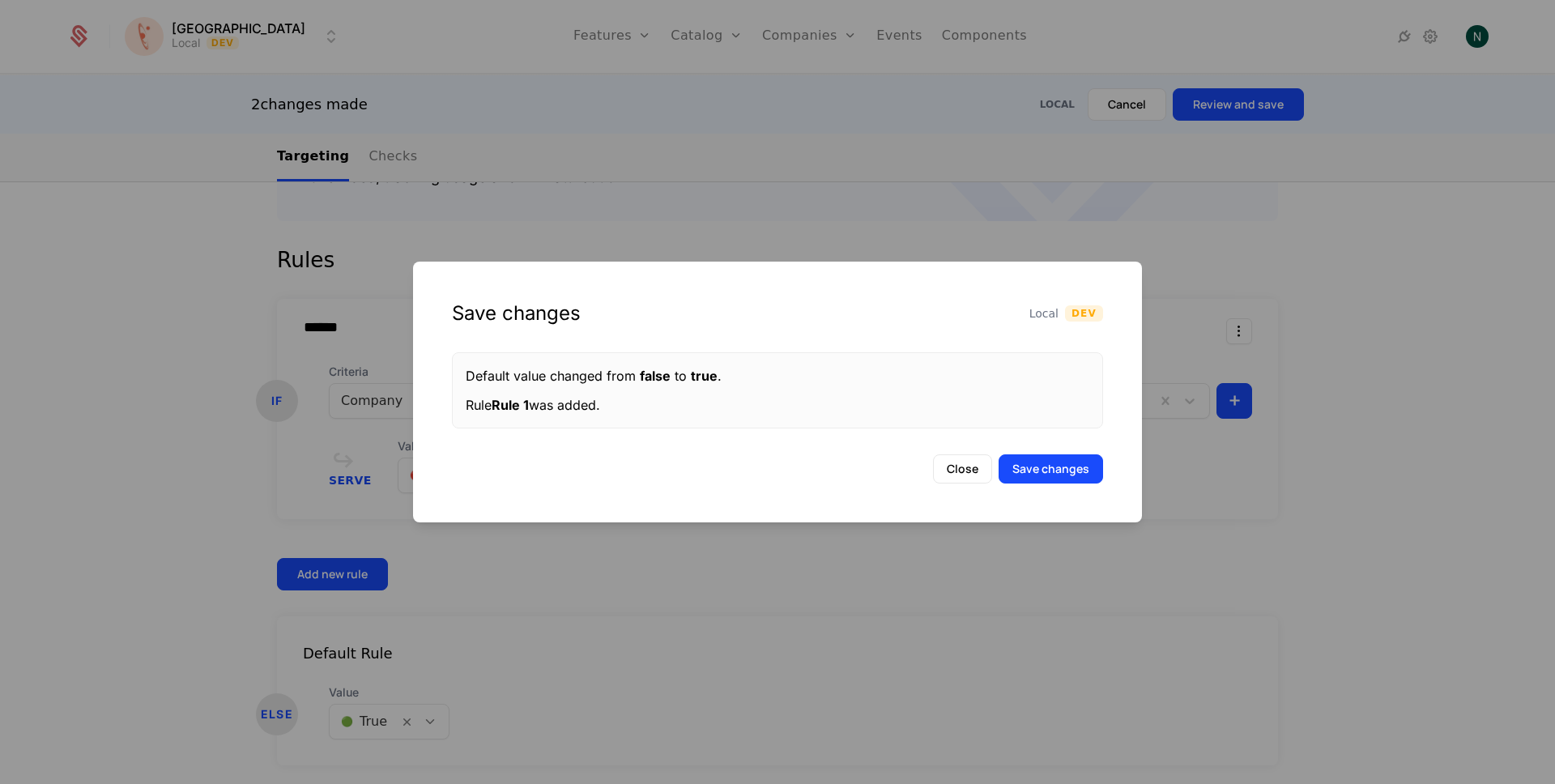
click at [1028, 469] on button "Save changes" at bounding box center [1051, 468] width 104 height 29
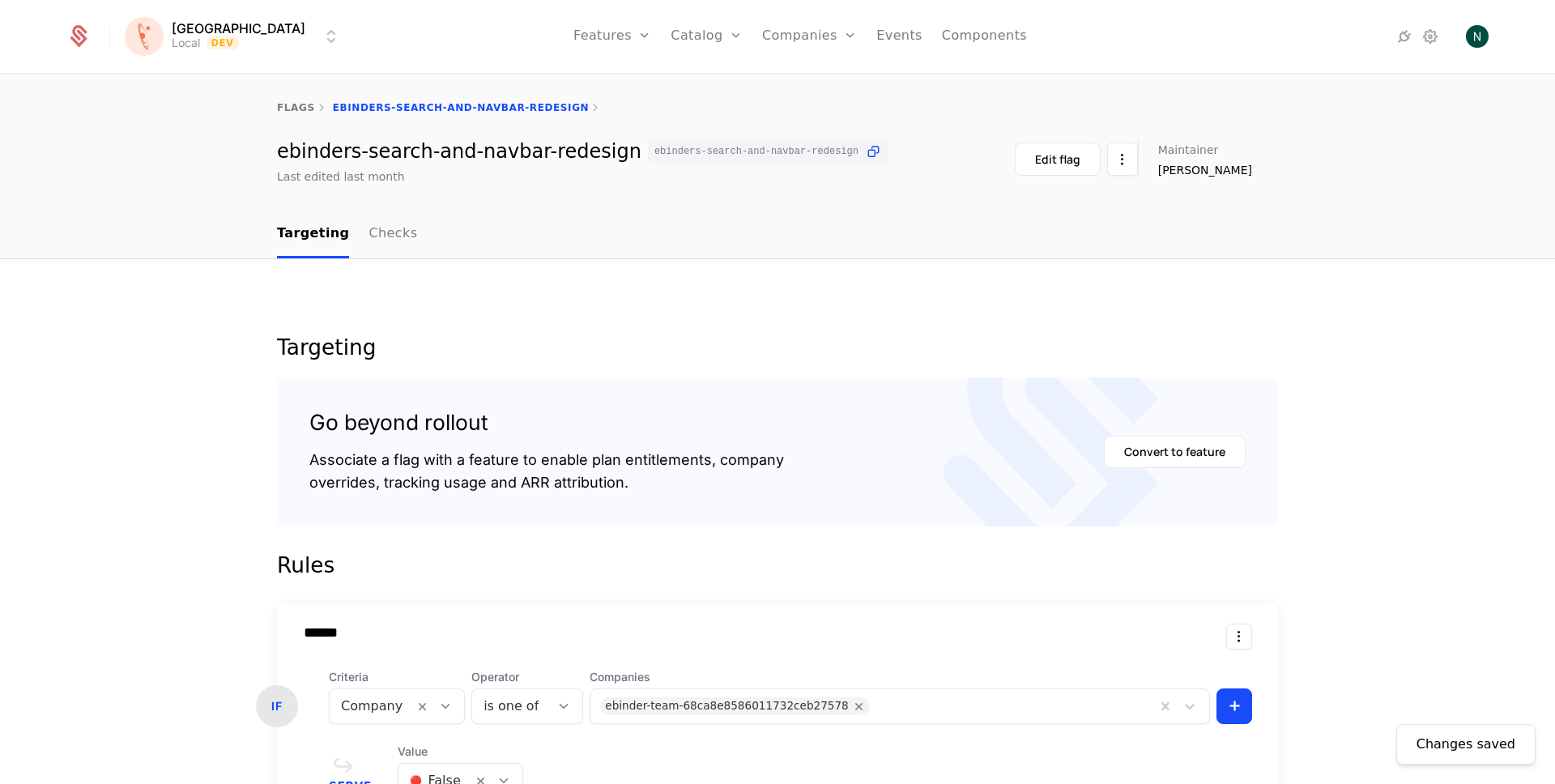
scroll to position [364, 0]
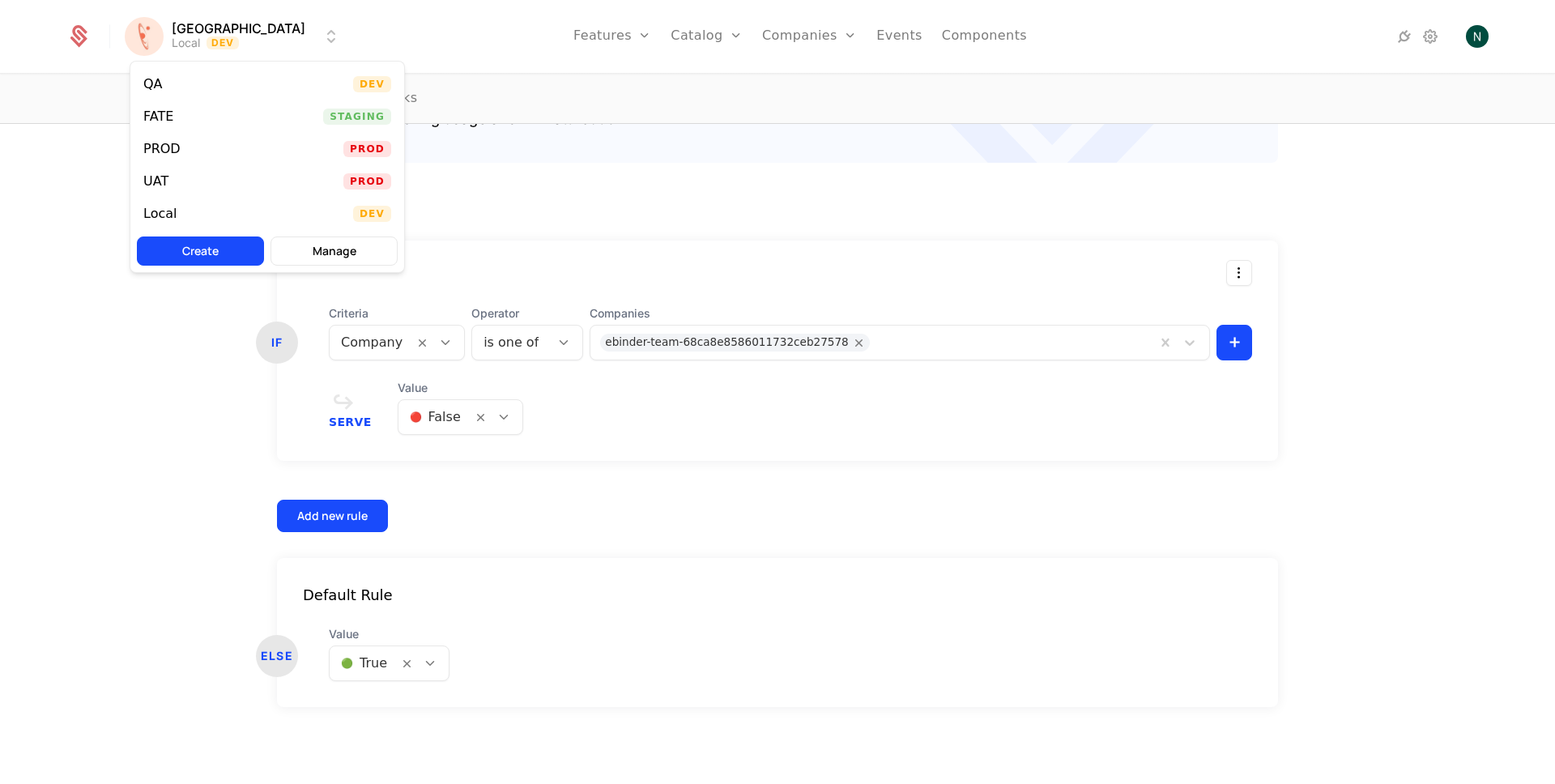
click at [167, 31] on html "[PERSON_NAME] Local Dev Features Features Flags Catalog Plans Add Ons Credits C…" at bounding box center [778, 392] width 1555 height 784
click at [208, 85] on div "QA Dev" at bounding box center [267, 84] width 274 height 32
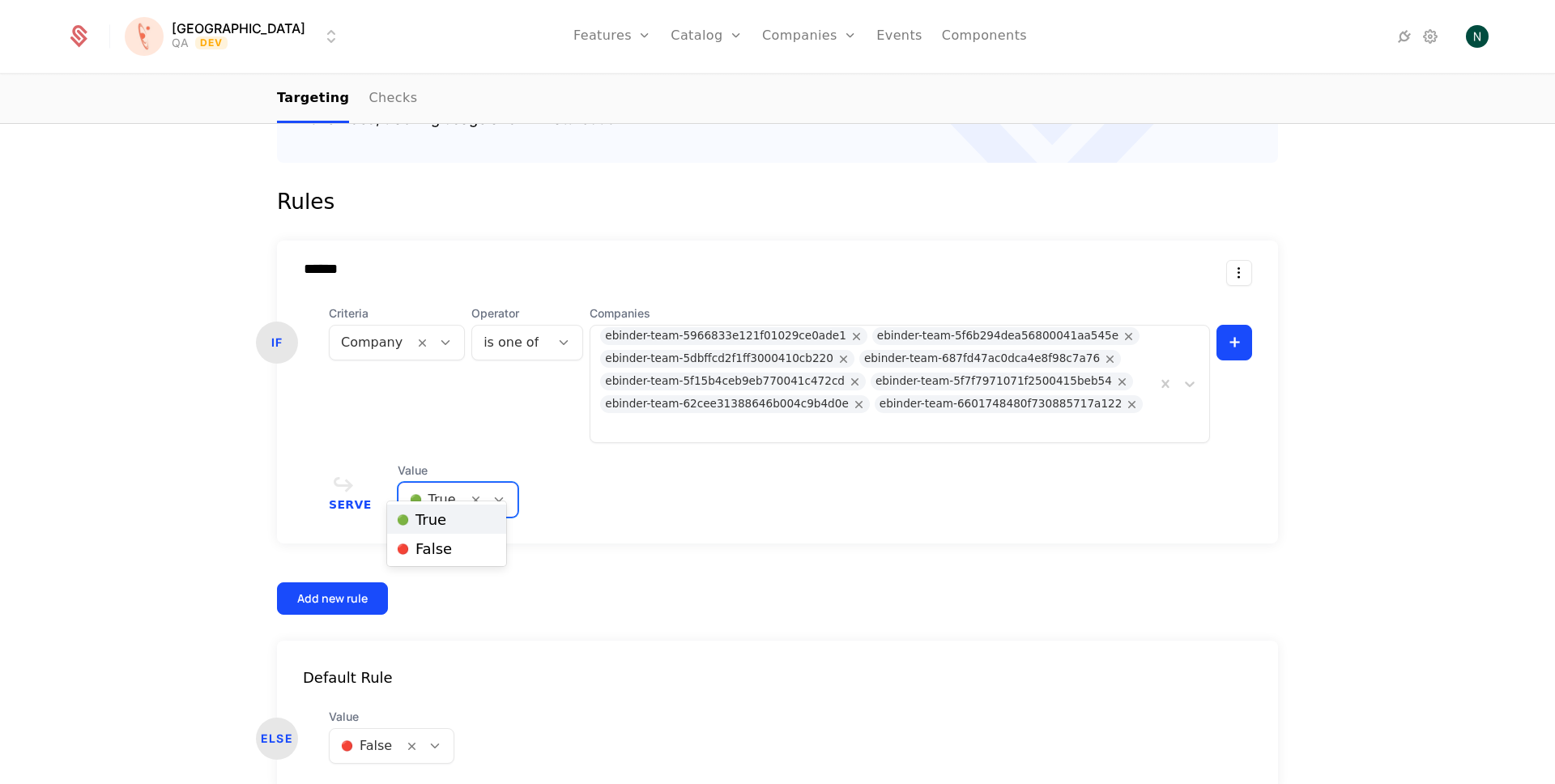
click at [445, 485] on div "🟢 True" at bounding box center [433, 499] width 69 height 29
click at [429, 550] on span "🔴 False" at bounding box center [424, 549] width 55 height 15
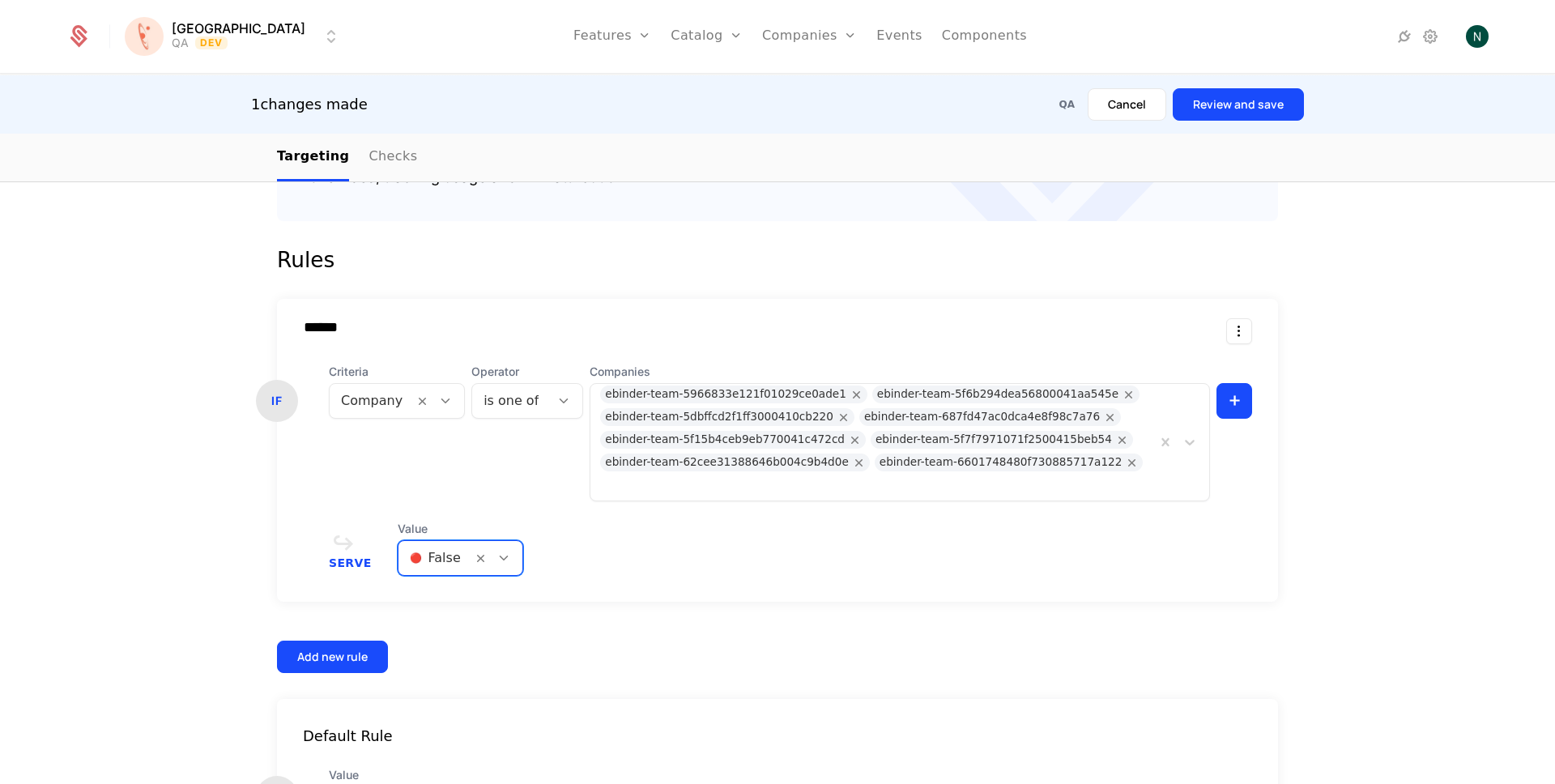
click at [1222, 112] on button "Review and save" at bounding box center [1238, 104] width 131 height 32
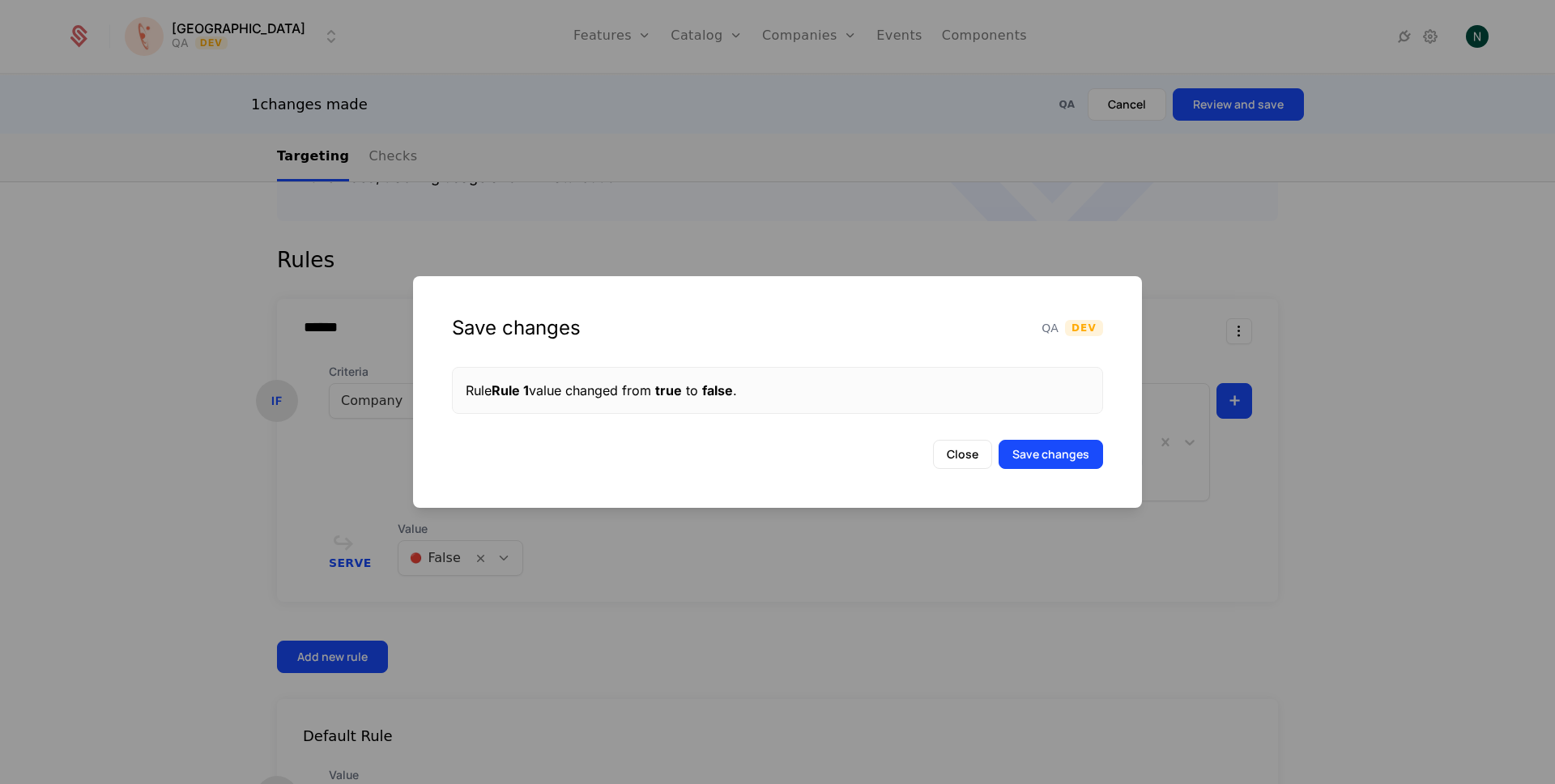
click at [1033, 457] on button "Save changes" at bounding box center [1051, 454] width 104 height 29
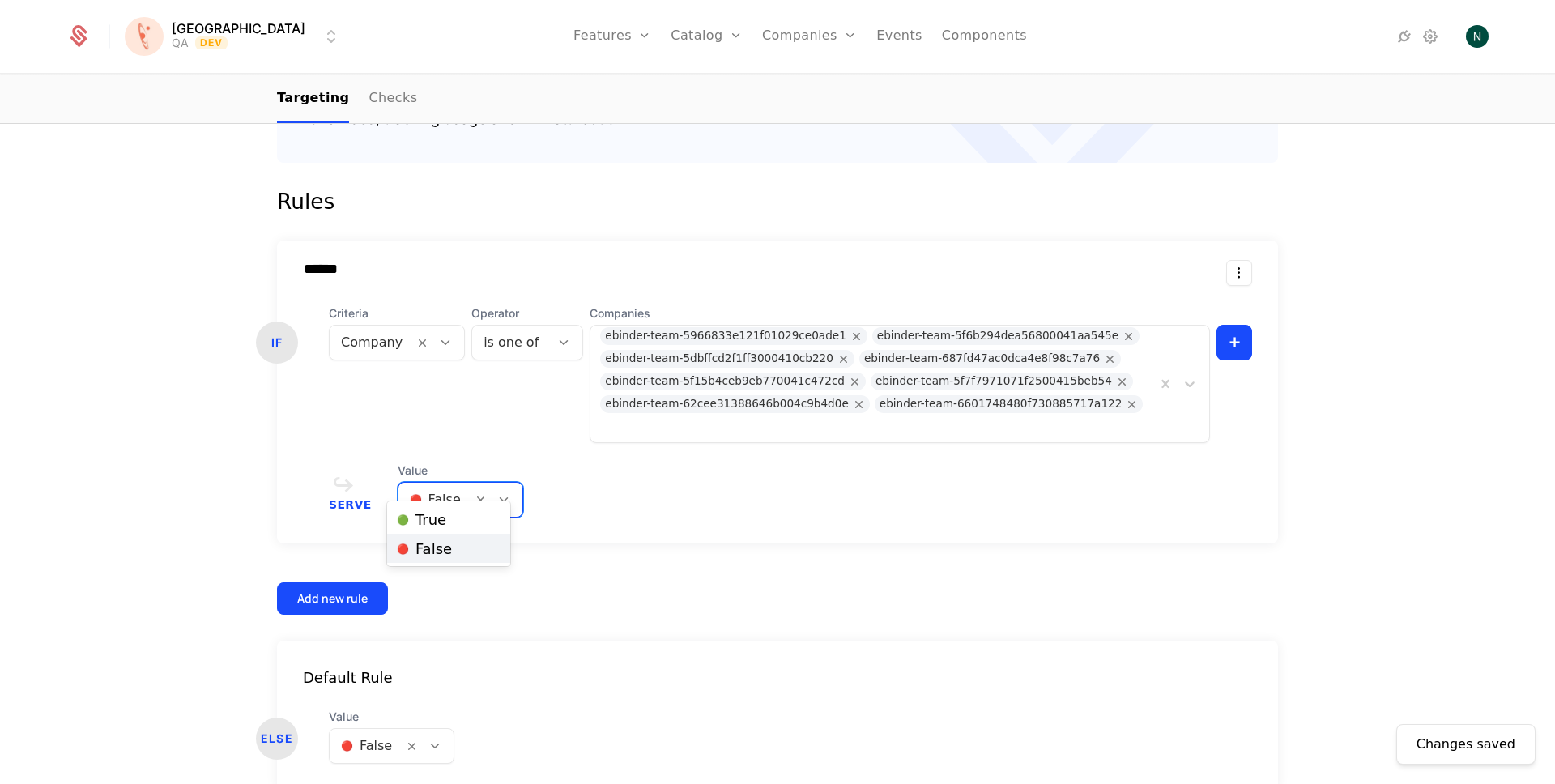
click at [419, 488] on div at bounding box center [435, 499] width 51 height 22
click at [424, 520] on span "🟢 True" at bounding box center [422, 520] width 50 height 15
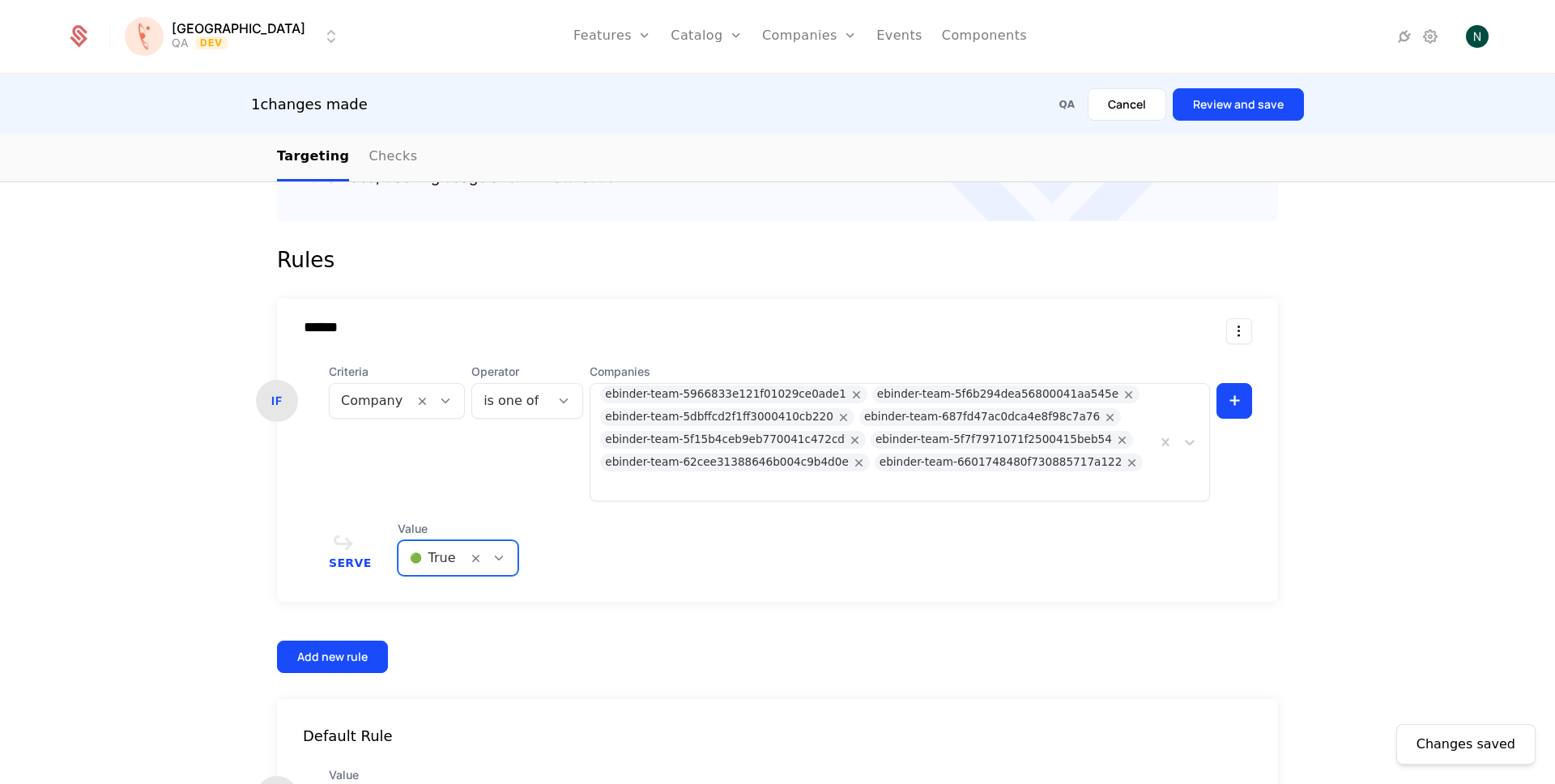
click at [1231, 103] on button "Review and save" at bounding box center [1238, 104] width 131 height 32
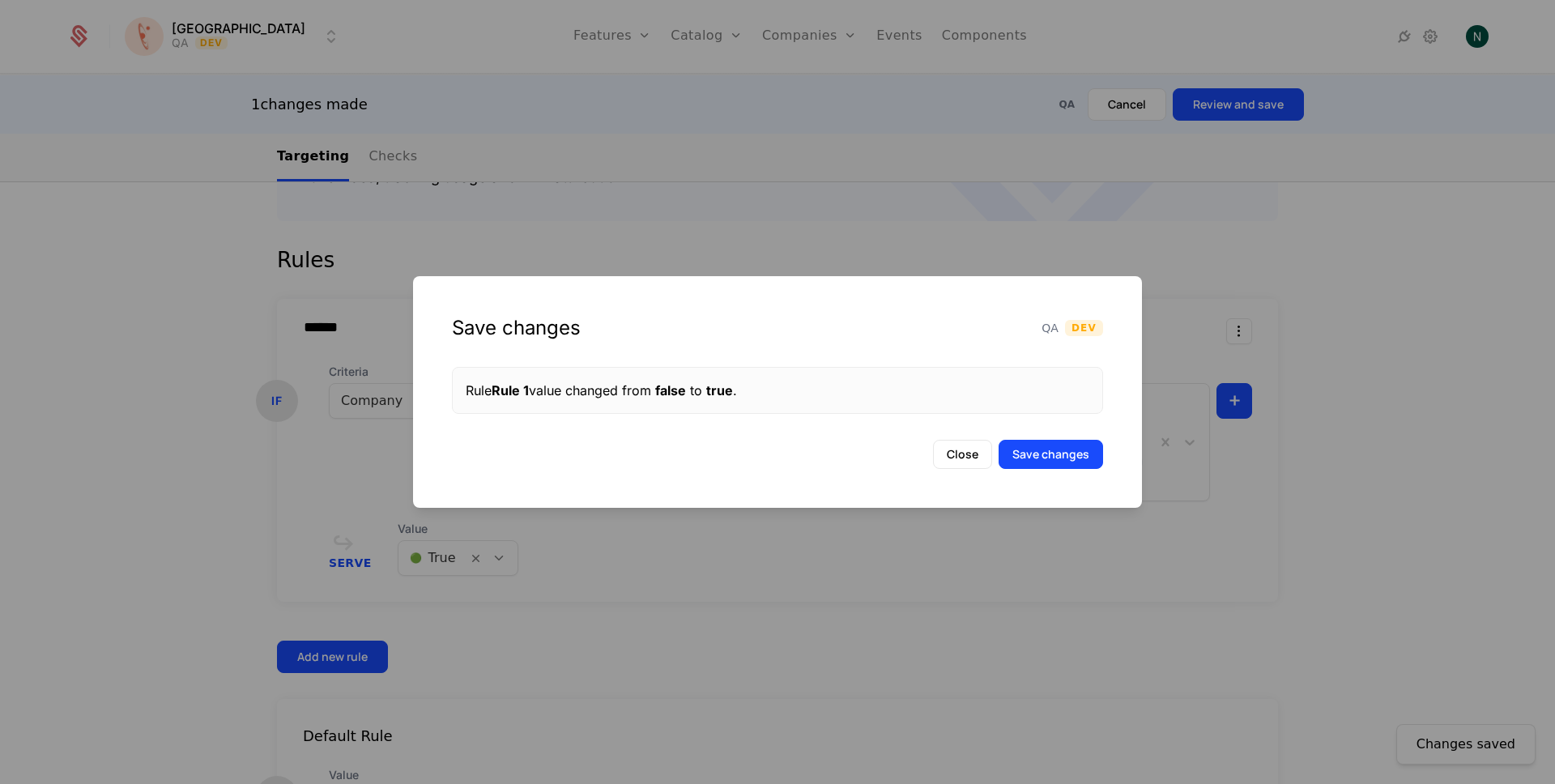
click at [1058, 447] on button "Save changes" at bounding box center [1051, 454] width 104 height 29
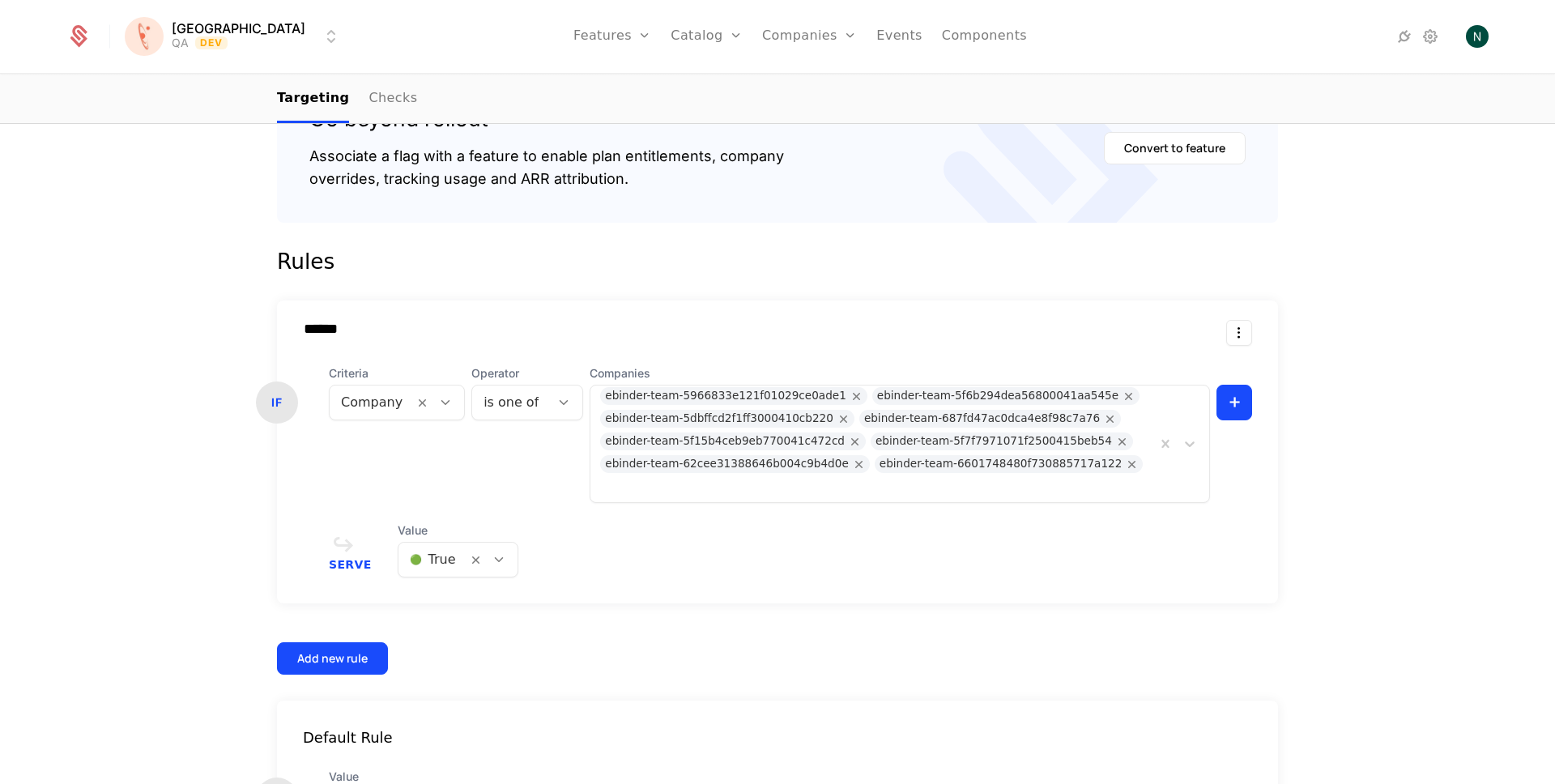
scroll to position [317, 0]
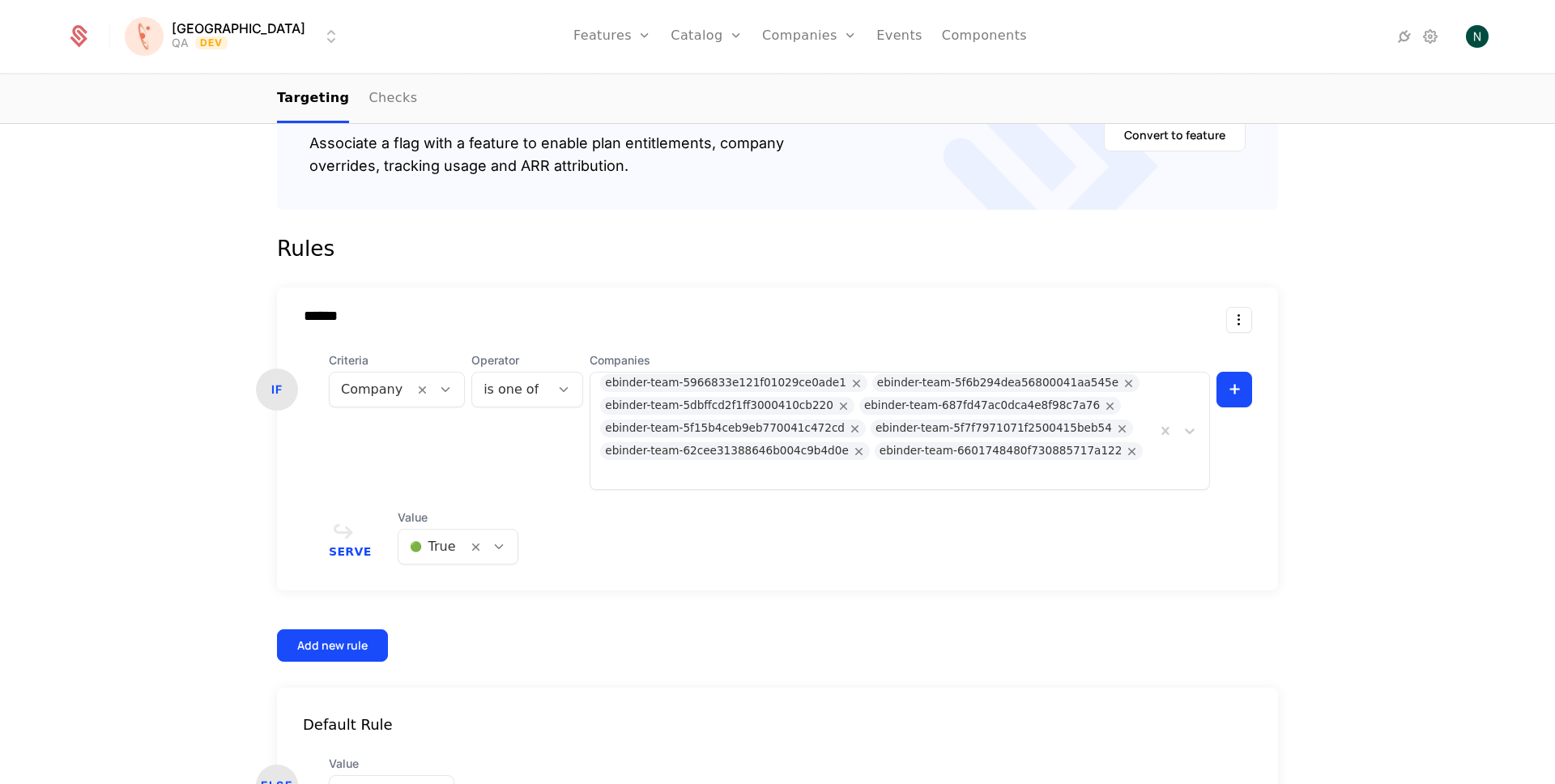
click at [183, 43] on html "[PERSON_NAME] QA Dev Features Features Flags Catalog Plans Add Ons Credits Conf…" at bounding box center [778, 392] width 1555 height 784
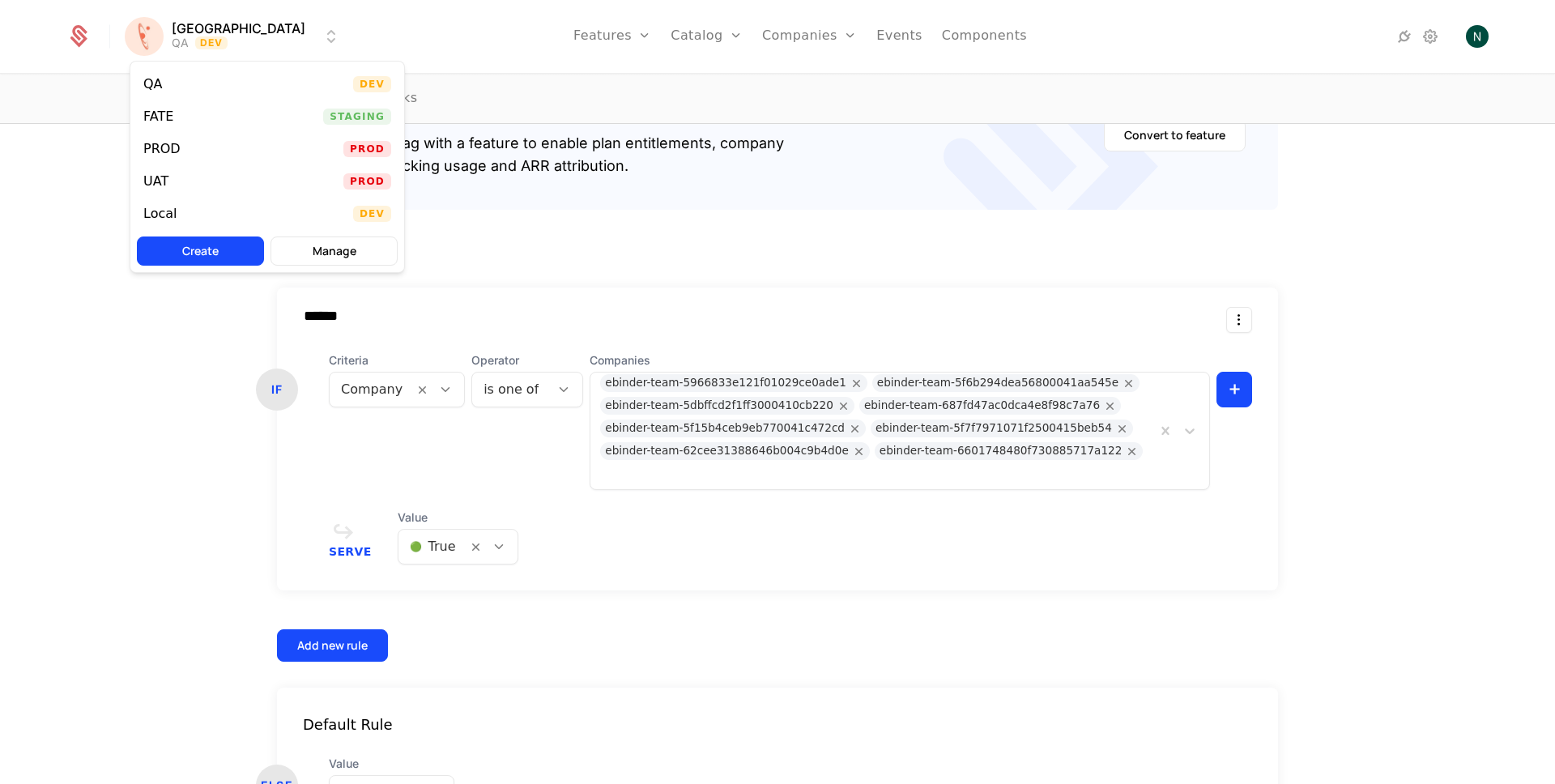
click at [172, 208] on div "Local" at bounding box center [160, 214] width 33 height 13
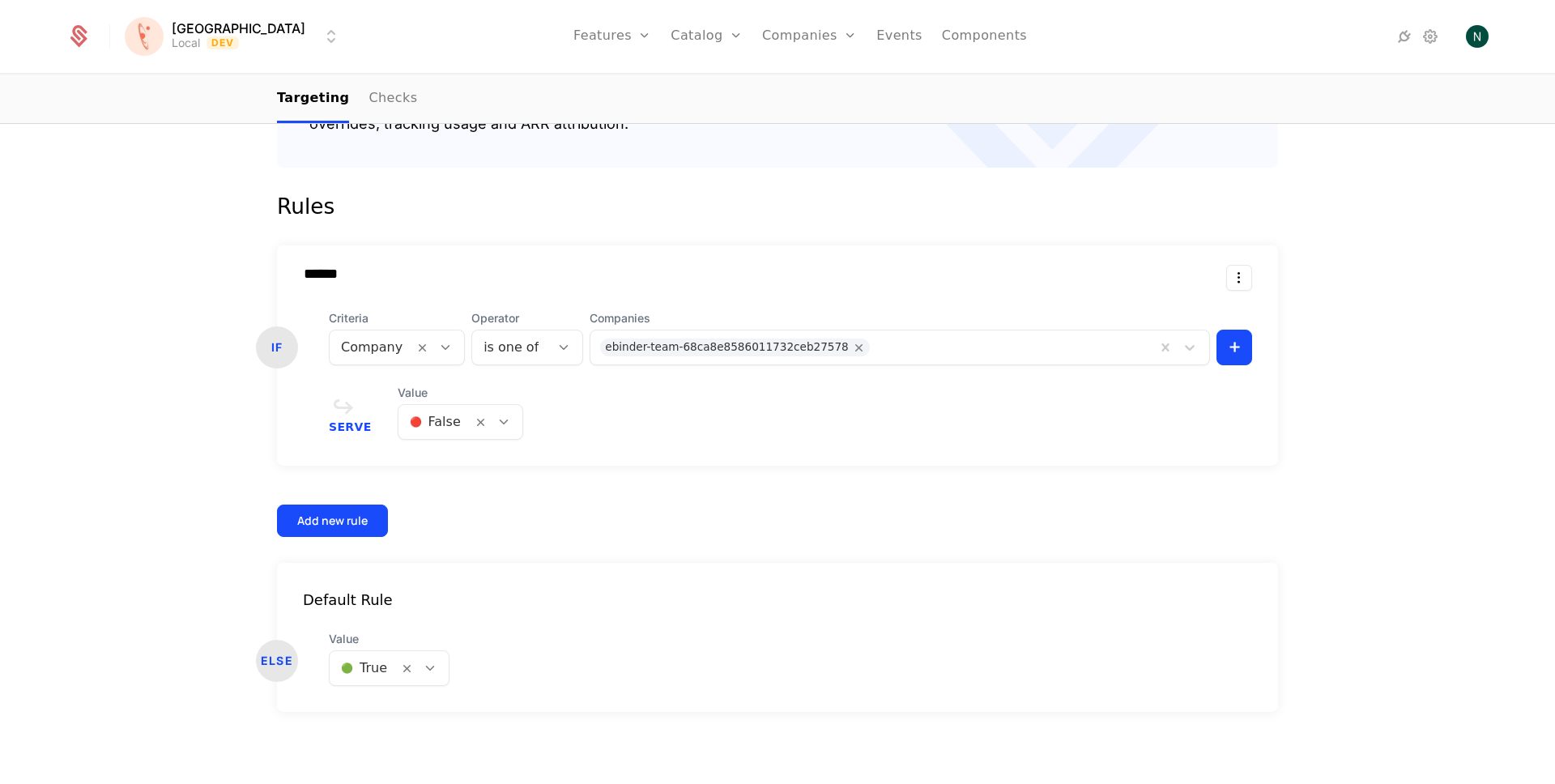
scroll to position [360, 0]
click at [430, 419] on div at bounding box center [435, 420] width 51 height 22
click at [437, 459] on span "🟢 True" at bounding box center [422, 464] width 50 height 15
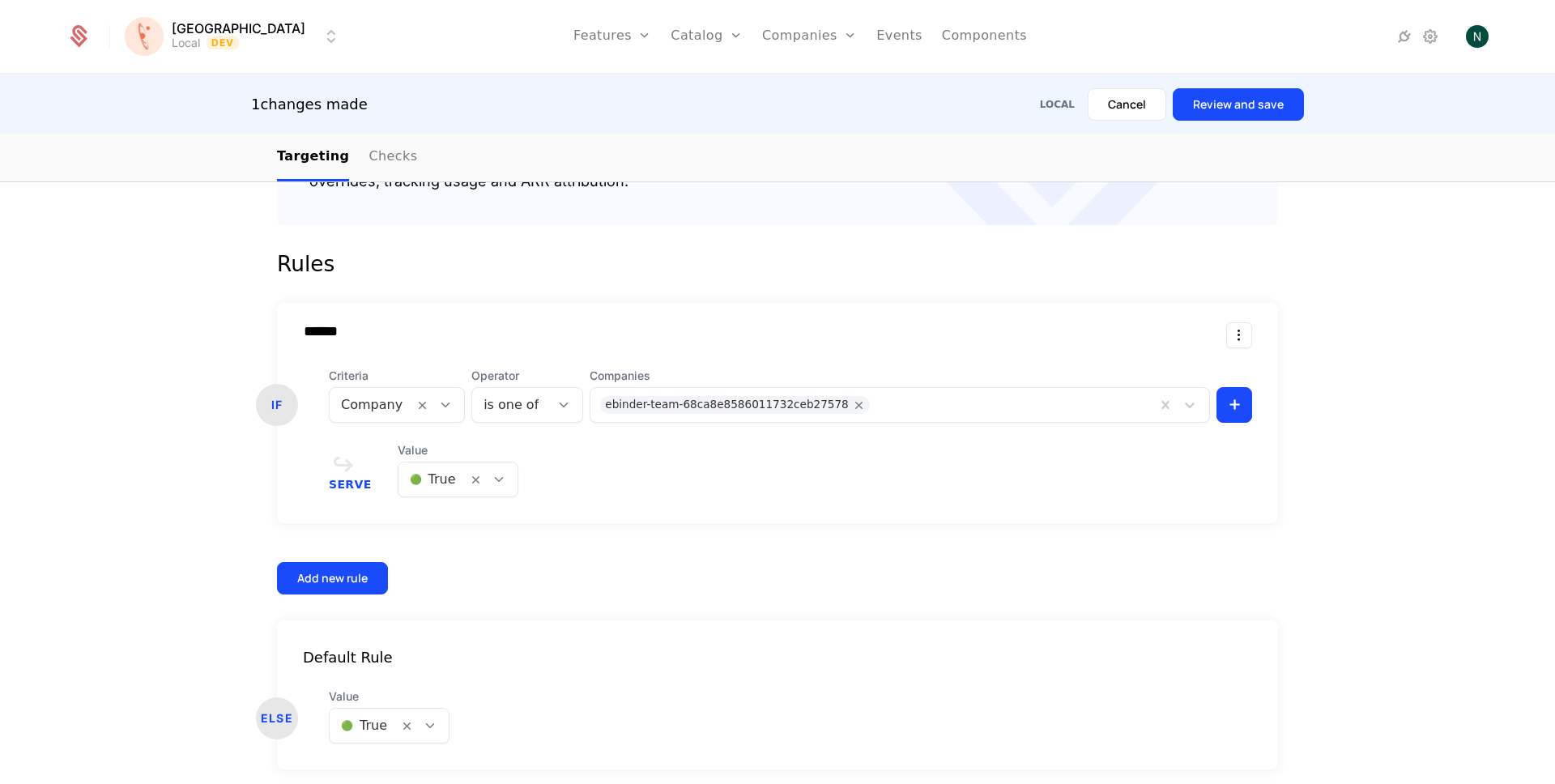
click at [1200, 102] on button "Review and save" at bounding box center [1238, 104] width 131 height 32
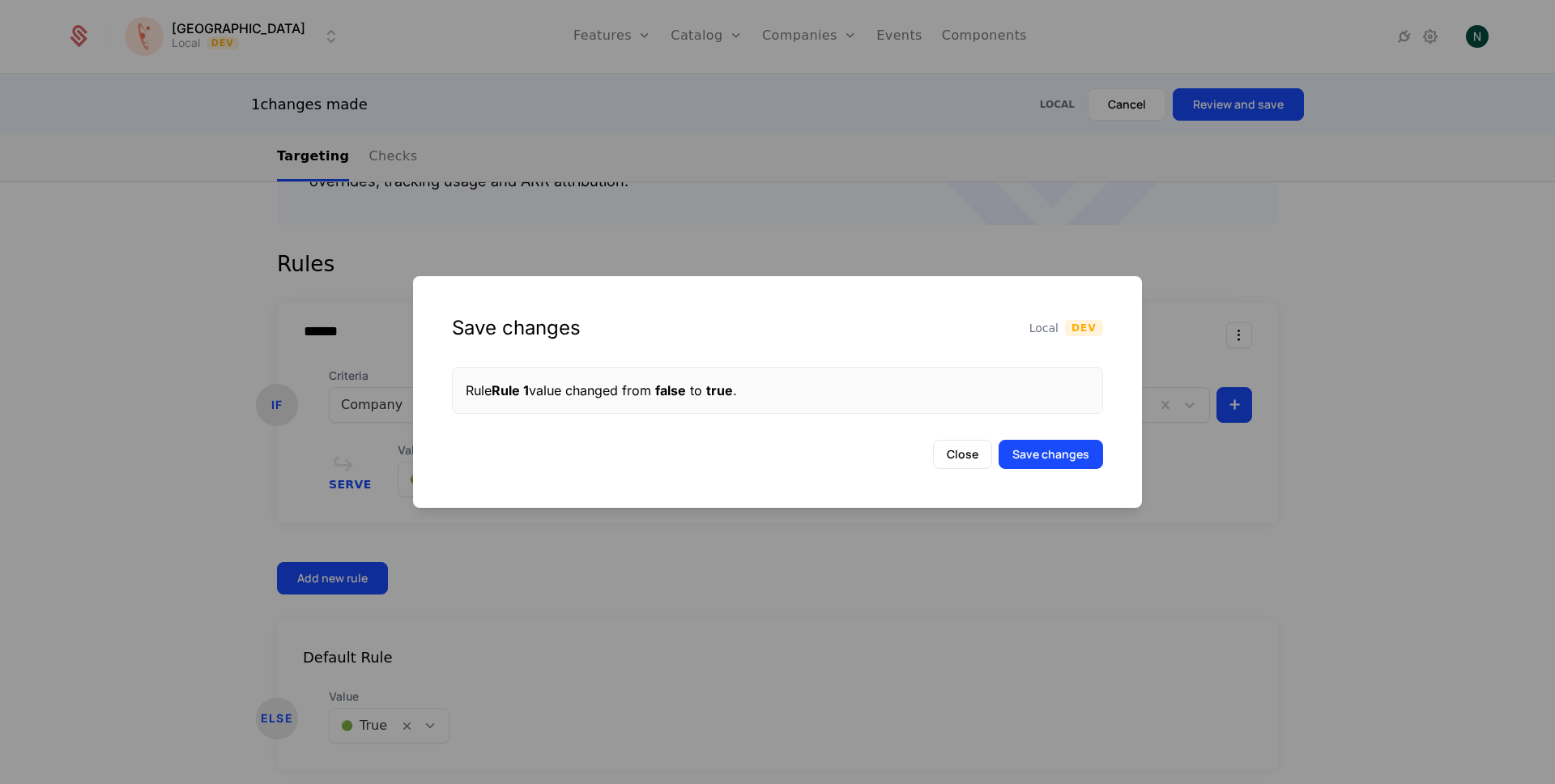
click at [1050, 462] on button "Save changes" at bounding box center [1051, 454] width 104 height 29
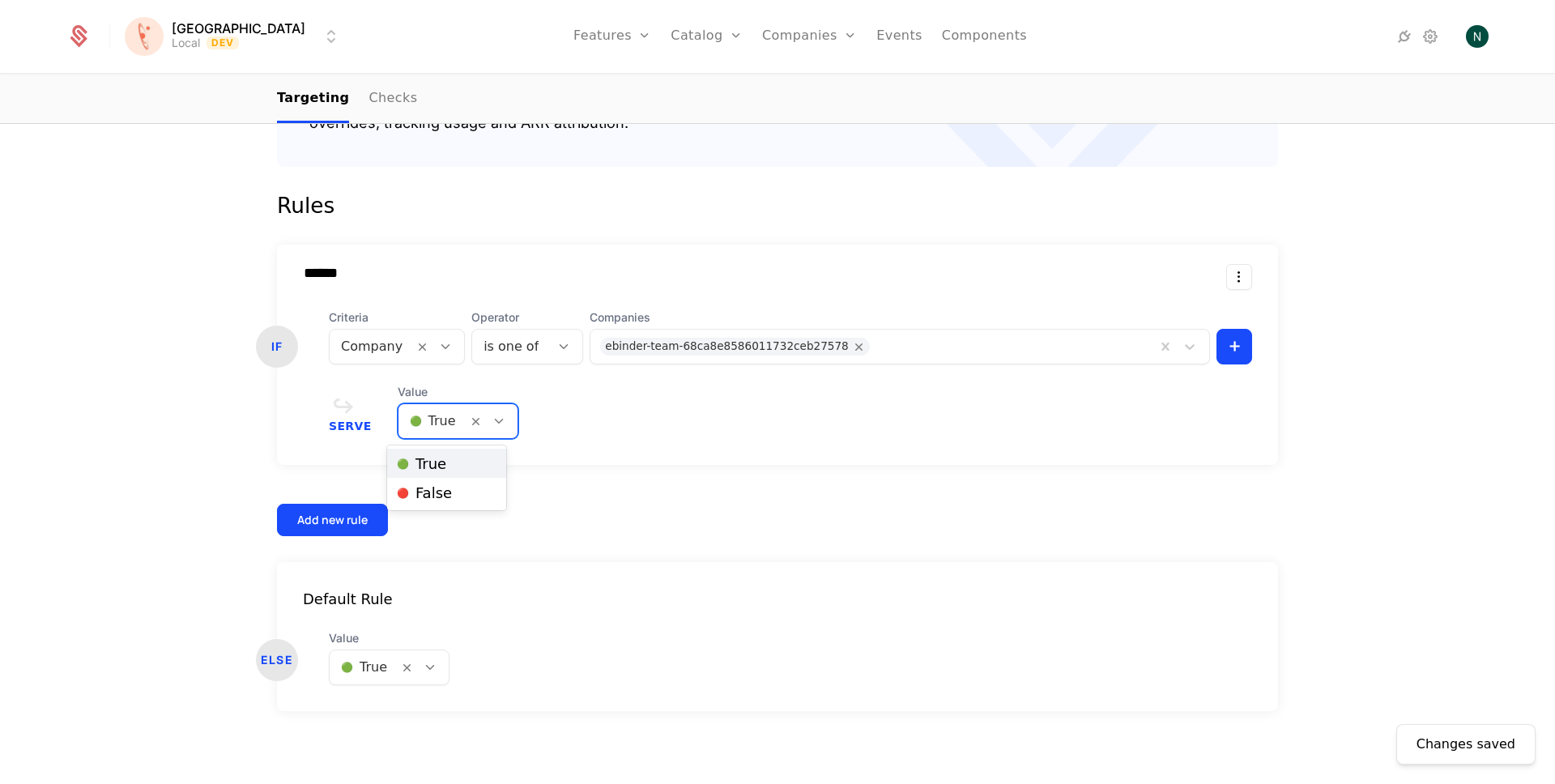
click at [416, 415] on div at bounding box center [433, 420] width 46 height 22
click at [425, 486] on span "🔴 False" at bounding box center [424, 493] width 55 height 15
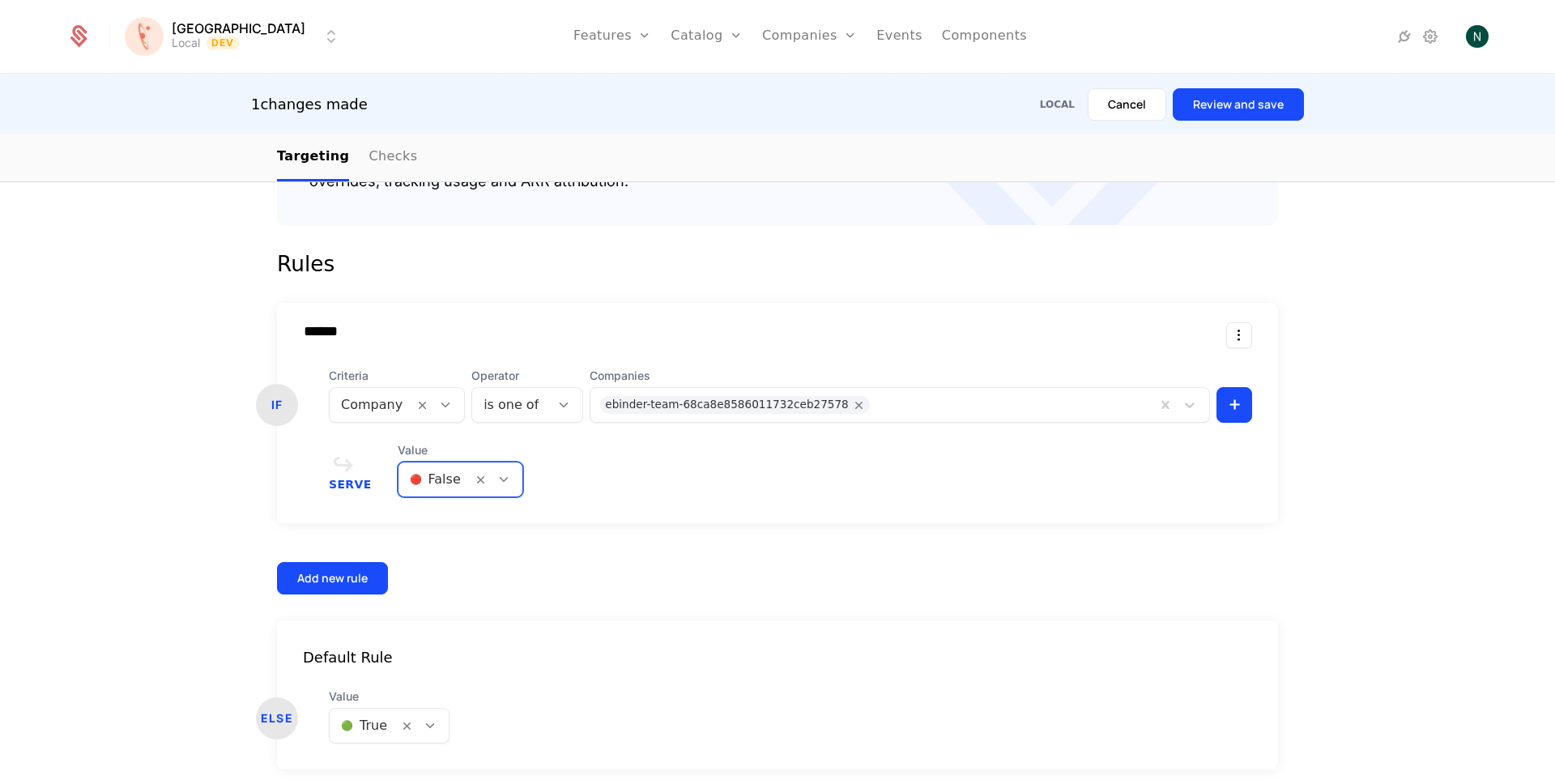
click at [1223, 109] on button "Review and save" at bounding box center [1238, 104] width 131 height 32
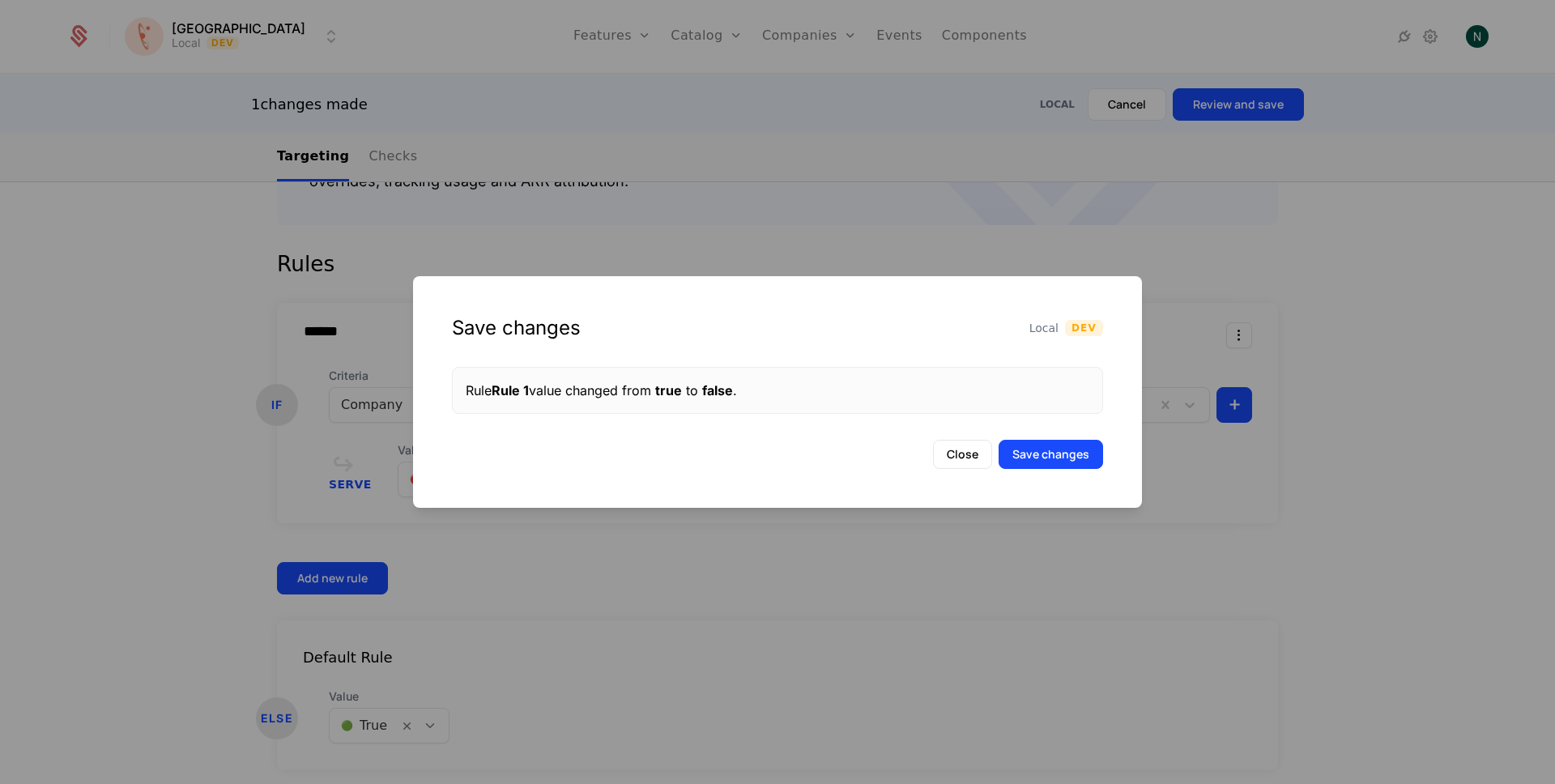
click at [1012, 456] on button "Save changes" at bounding box center [1051, 454] width 104 height 29
